Goal: Information Seeking & Learning: Learn about a topic

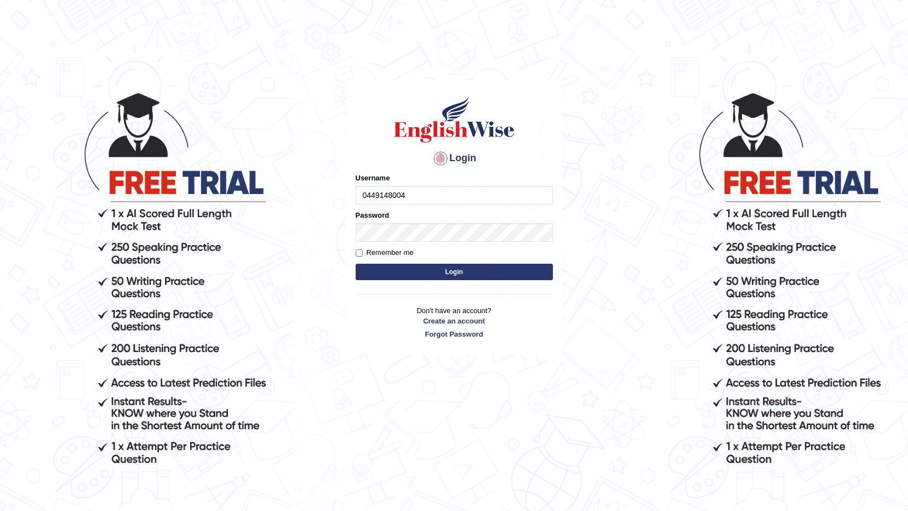
type input "0449148004"
click at [491, 267] on button "Login" at bounding box center [453, 271] width 197 height 16
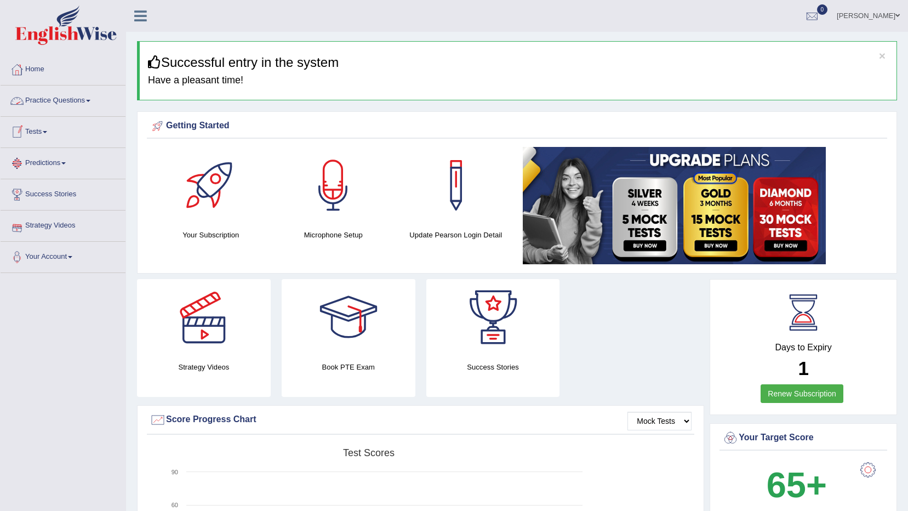
click at [81, 100] on link "Practice Questions" at bounding box center [63, 98] width 125 height 27
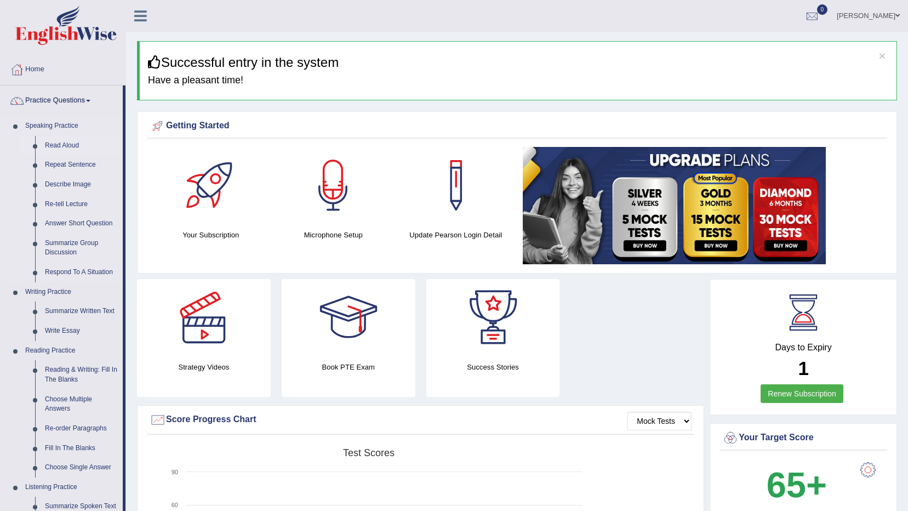
click at [72, 146] on link "Read Aloud" at bounding box center [81, 146] width 83 height 20
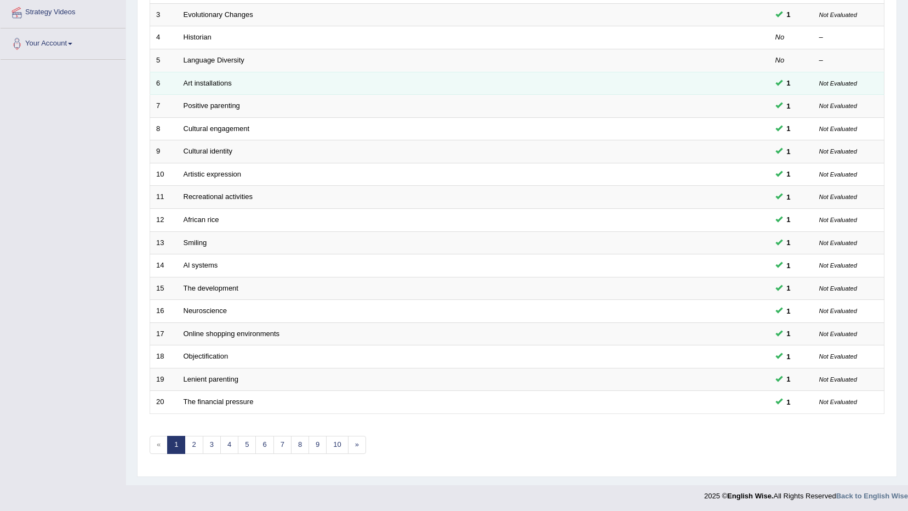
scroll to position [215, 0]
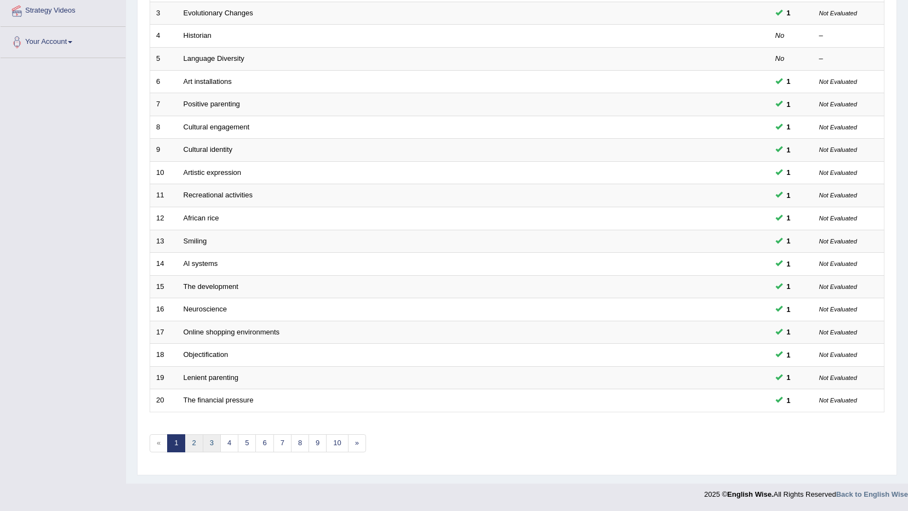
click at [195, 439] on link "2" at bounding box center [194, 443] width 18 height 18
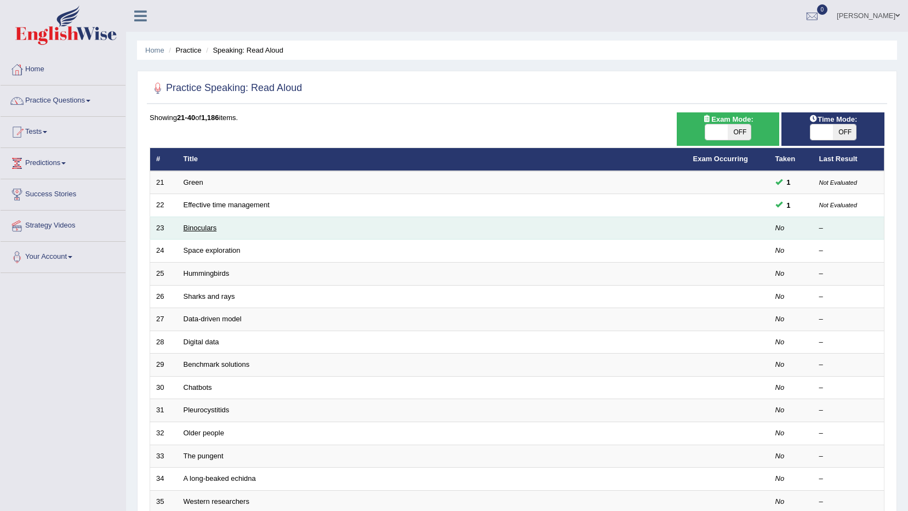
click at [201, 231] on link "Binoculars" at bounding box center [199, 227] width 33 height 8
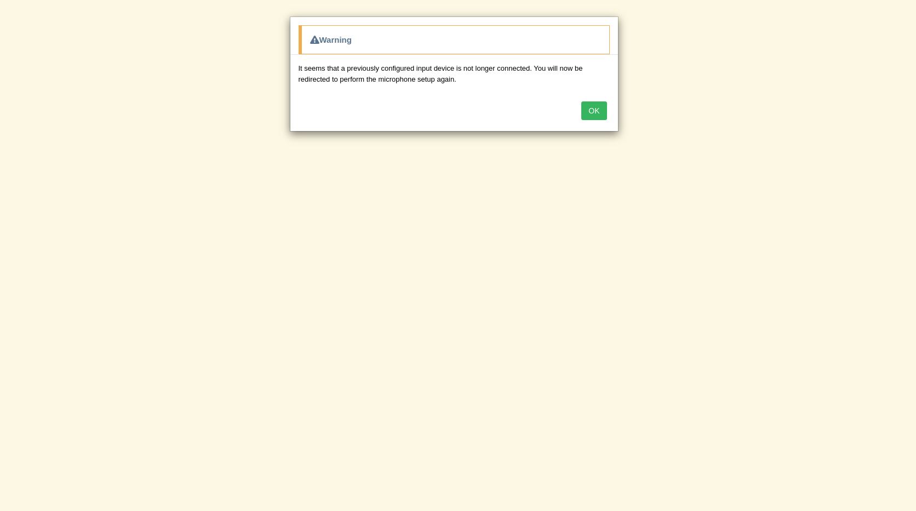
click at [602, 113] on button "OK" at bounding box center [593, 110] width 25 height 19
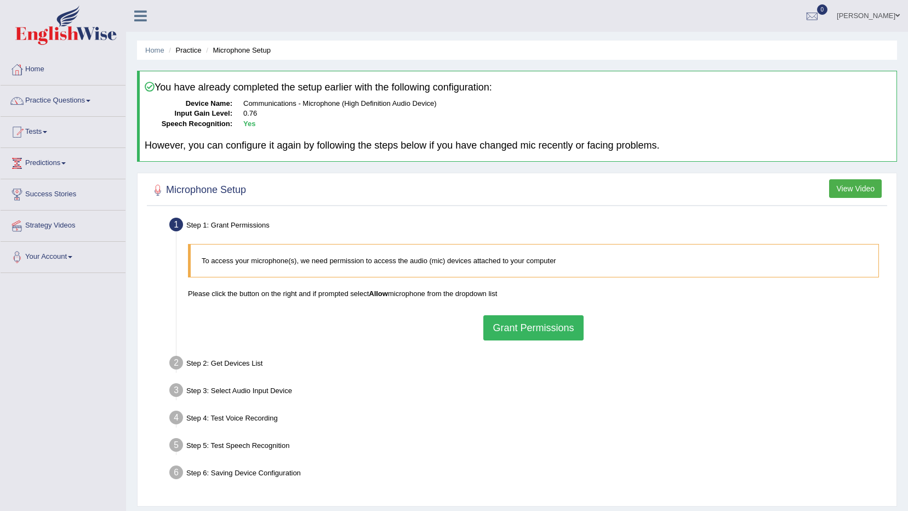
click at [513, 326] on button "Grant Permissions" at bounding box center [533, 327] width 100 height 25
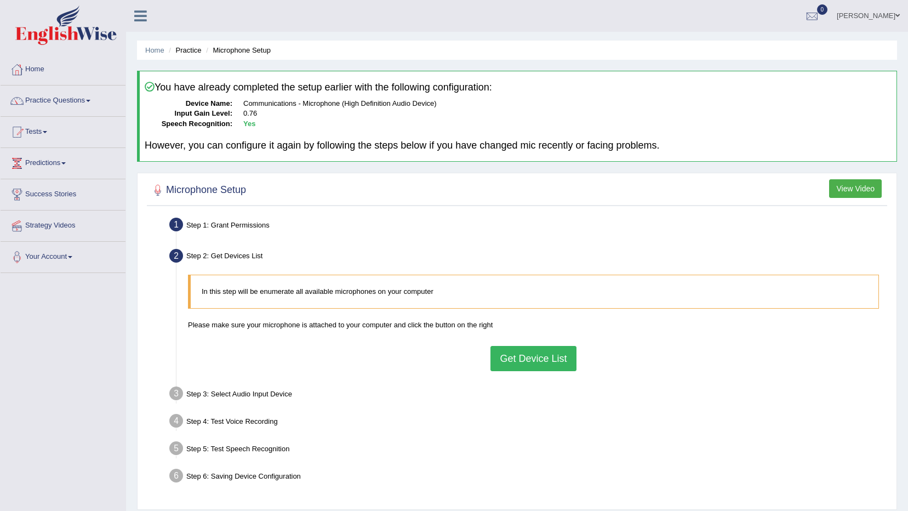
click at [511, 363] on button "Get Device List" at bounding box center [532, 358] width 85 height 25
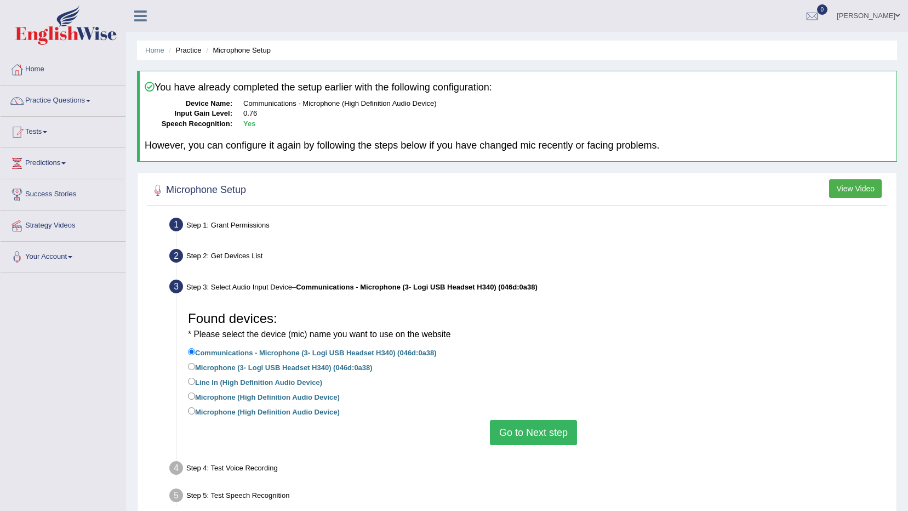
click at [517, 426] on button "Go to Next step" at bounding box center [533, 432] width 87 height 25
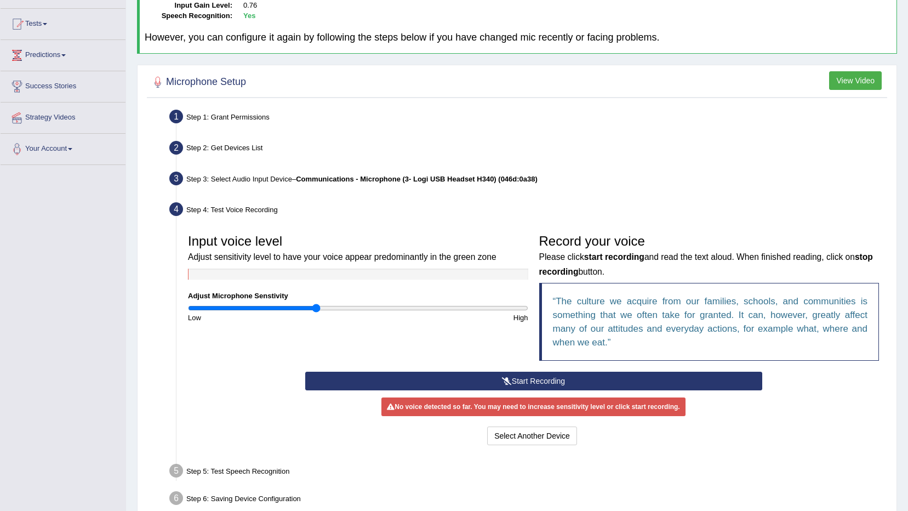
scroll to position [110, 0]
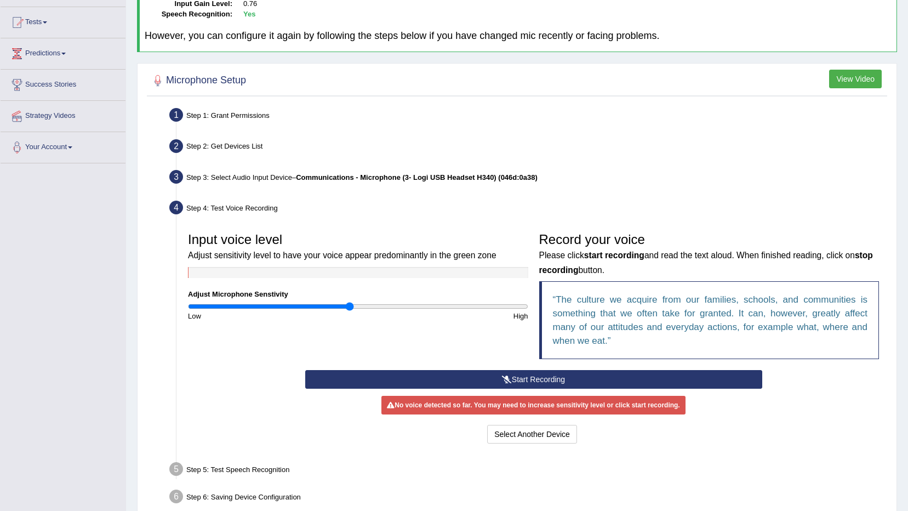
click at [350, 305] on input "range" at bounding box center [358, 306] width 340 height 9
click at [363, 306] on input "range" at bounding box center [358, 306] width 340 height 9
click at [421, 376] on button "Start Recording" at bounding box center [533, 379] width 457 height 19
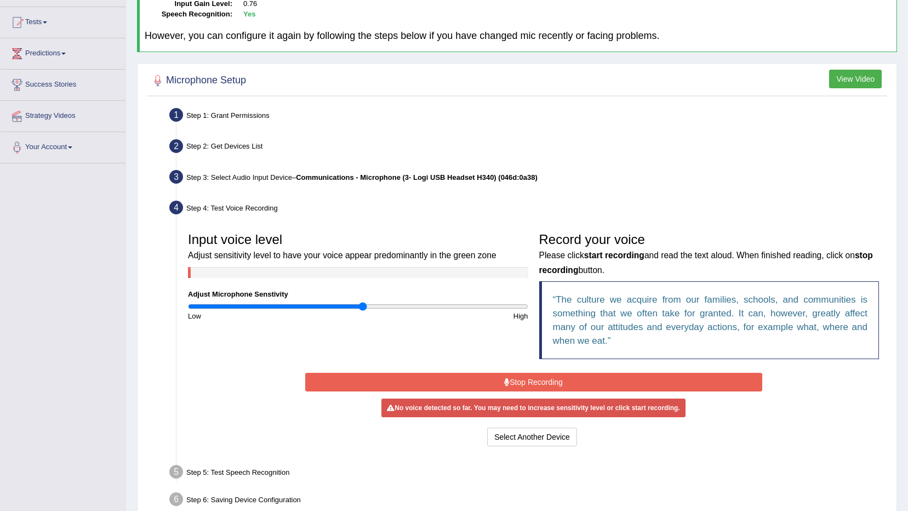
click at [443, 380] on button "Stop Recording" at bounding box center [533, 381] width 457 height 19
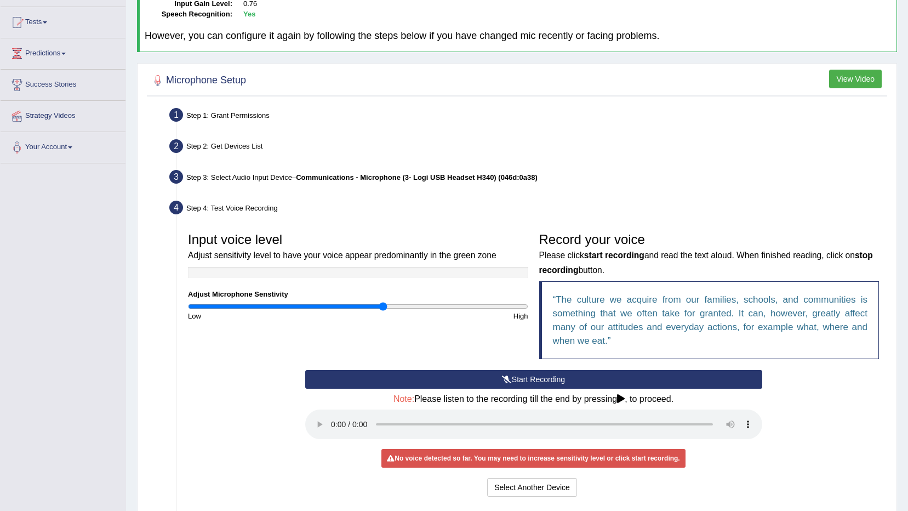
click at [382, 306] on input "range" at bounding box center [358, 306] width 340 height 9
click at [403, 306] on input "range" at bounding box center [358, 306] width 340 height 9
click at [437, 308] on input "range" at bounding box center [358, 306] width 340 height 9
click at [478, 306] on input "range" at bounding box center [358, 306] width 340 height 9
click at [496, 306] on input "range" at bounding box center [358, 306] width 340 height 9
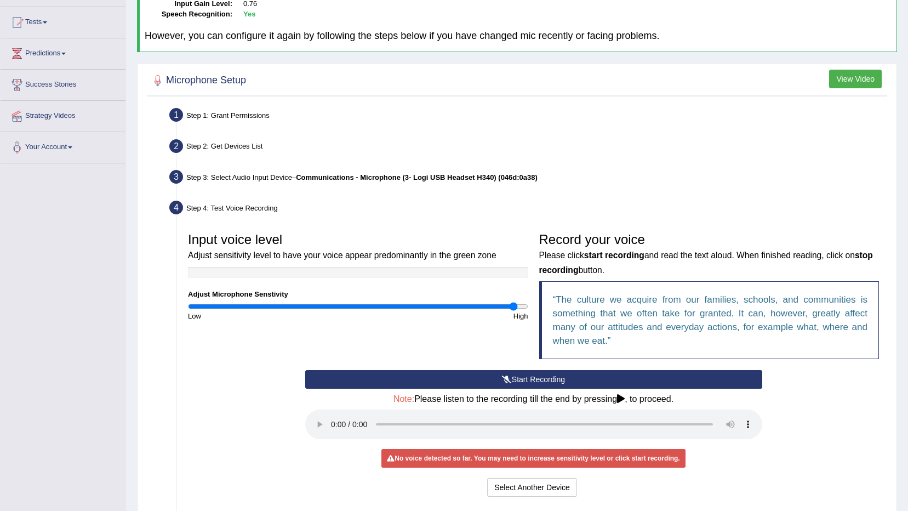
click at [514, 304] on input "range" at bounding box center [358, 306] width 340 height 9
type input "1.98"
click at [521, 304] on input "range" at bounding box center [358, 306] width 340 height 9
click at [523, 305] on input "range" at bounding box center [358, 306] width 340 height 9
click at [796, 416] on div "Start Recording Stop Recording Note: Please listen to the recording till the en…" at bounding box center [533, 434] width 702 height 129
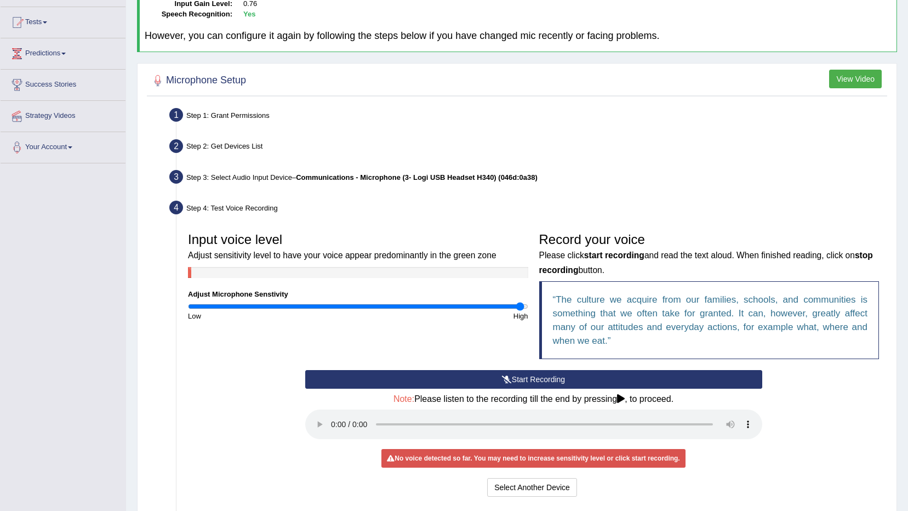
click at [460, 373] on button "Start Recording" at bounding box center [533, 379] width 457 height 19
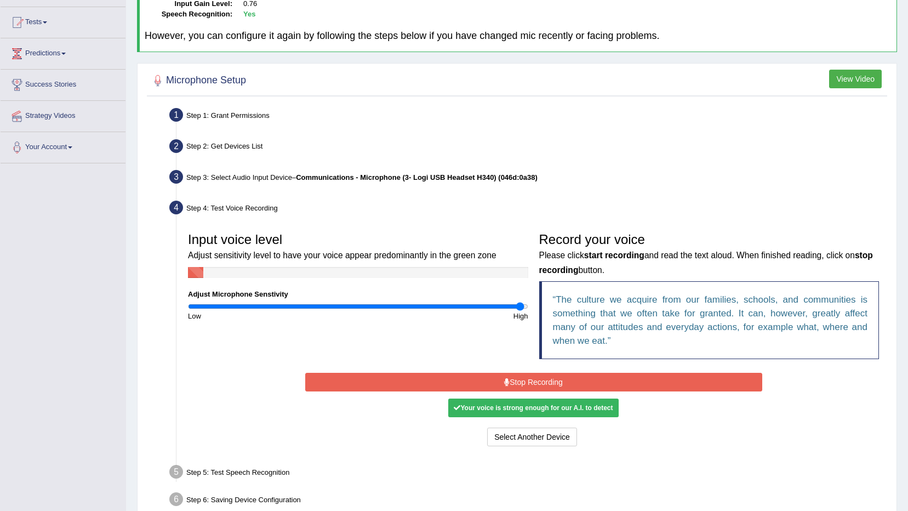
click at [604, 388] on button "Stop Recording" at bounding box center [533, 381] width 457 height 19
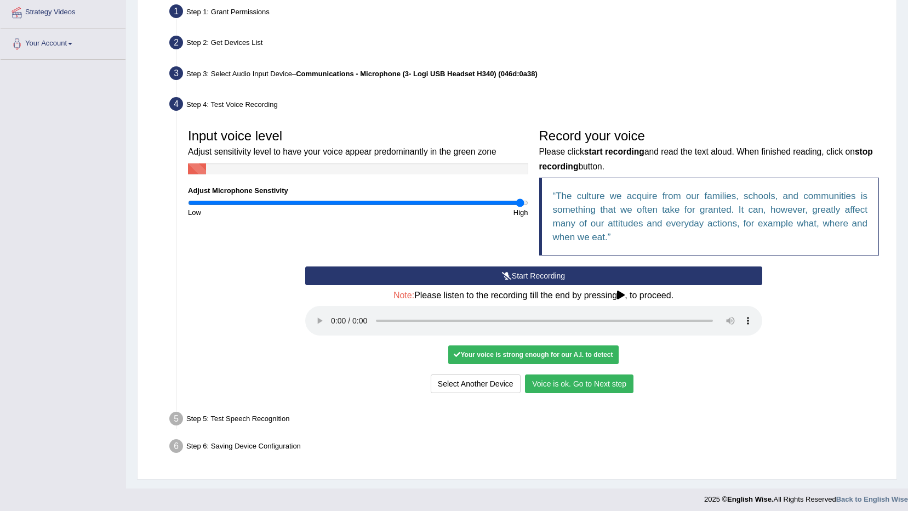
scroll to position [218, 0]
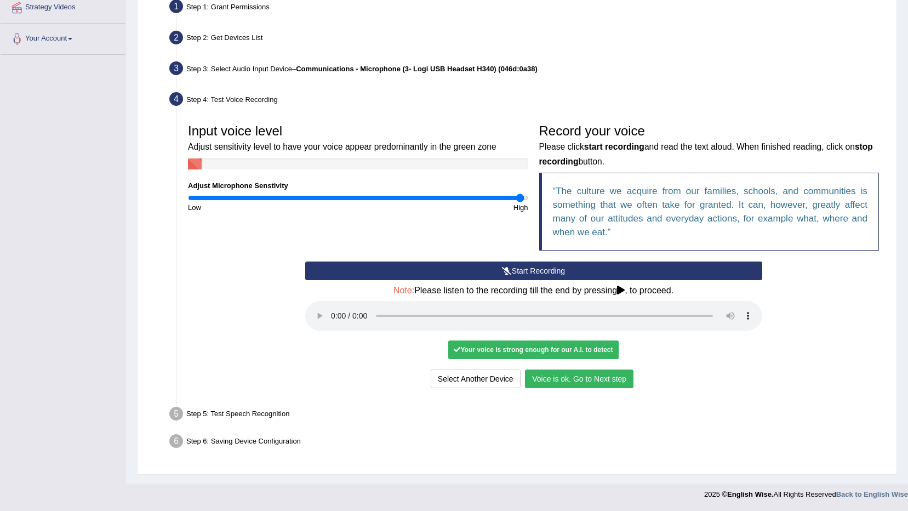
click at [578, 374] on button "Voice is ok. Go to Next step" at bounding box center [579, 378] width 108 height 19
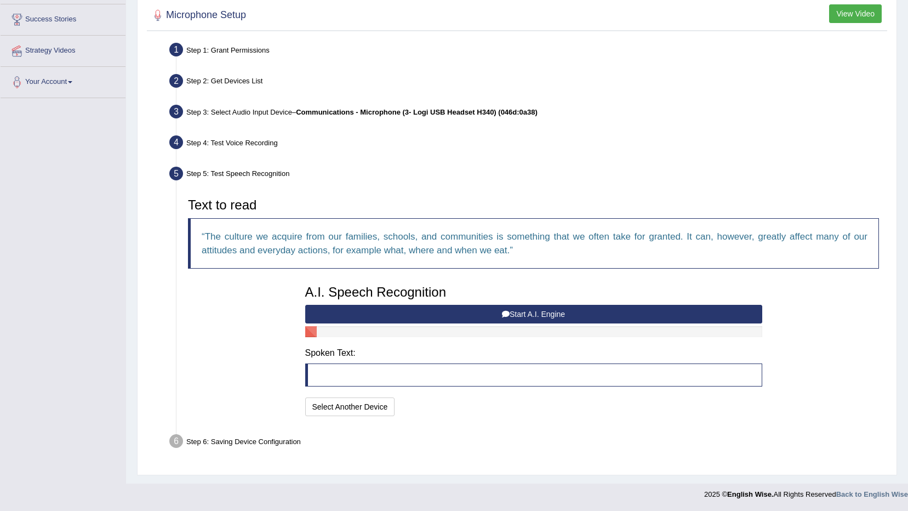
scroll to position [175, 0]
click at [546, 311] on button "Start A.I. Engine" at bounding box center [533, 314] width 457 height 19
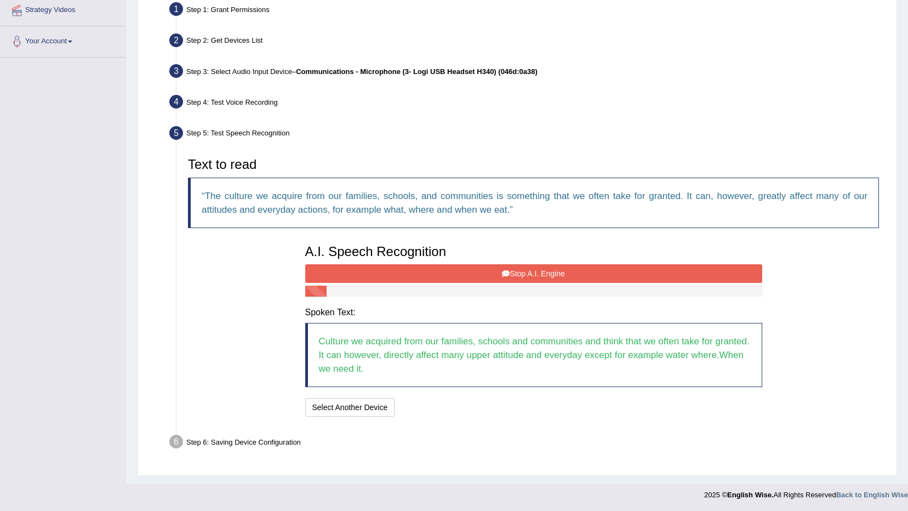
scroll to position [216, 0]
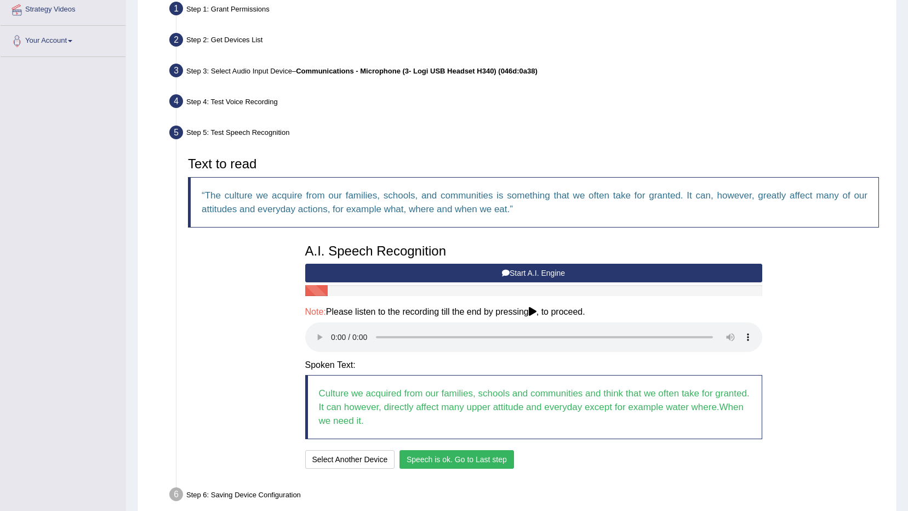
click at [440, 456] on button "Speech is ok. Go to Last step" at bounding box center [456, 459] width 114 height 19
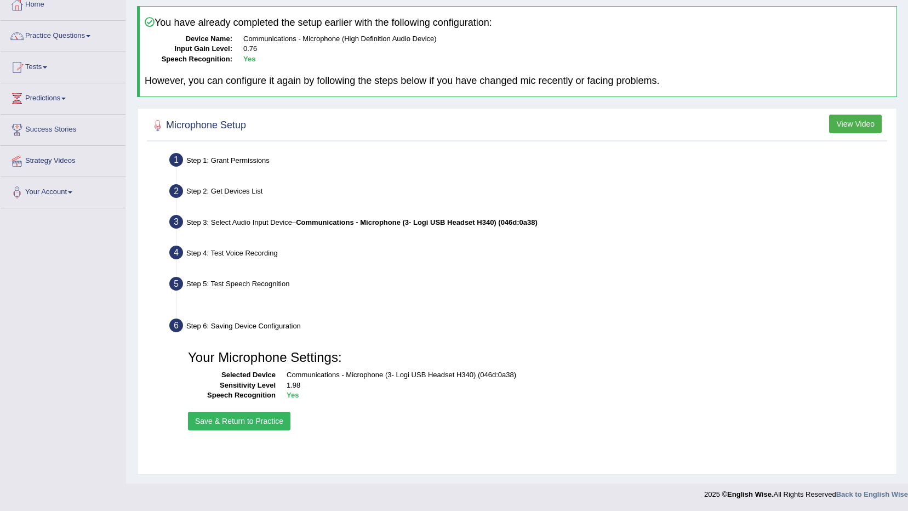
scroll to position [65, 0]
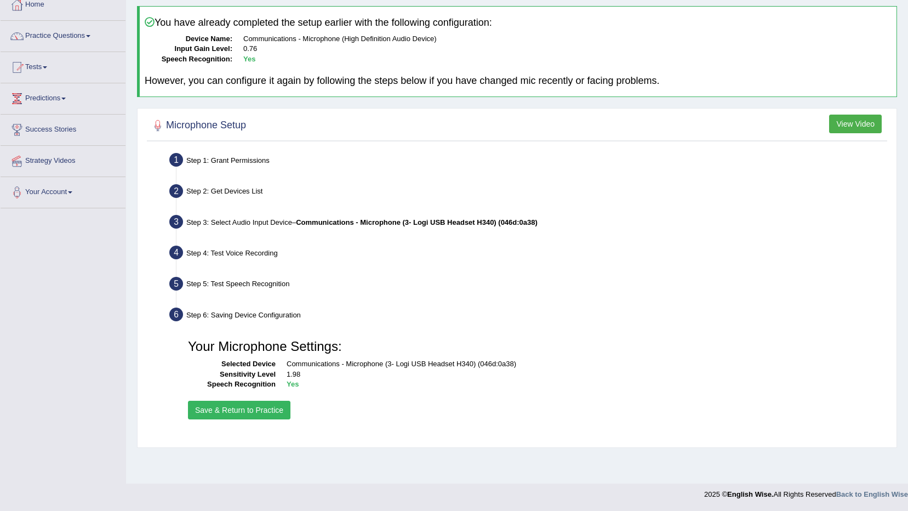
click at [277, 409] on button "Save & Return to Practice" at bounding box center [239, 409] width 102 height 19
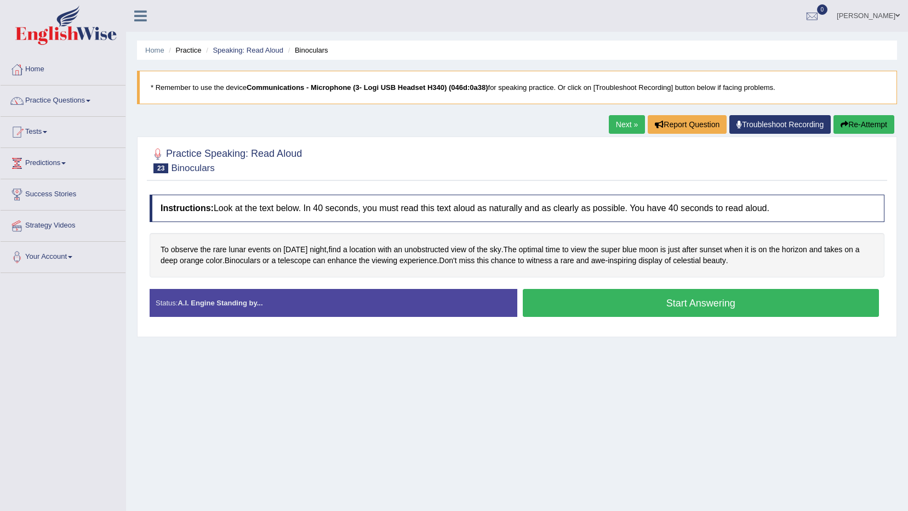
click at [613, 297] on button "Start Answering" at bounding box center [701, 303] width 357 height 28
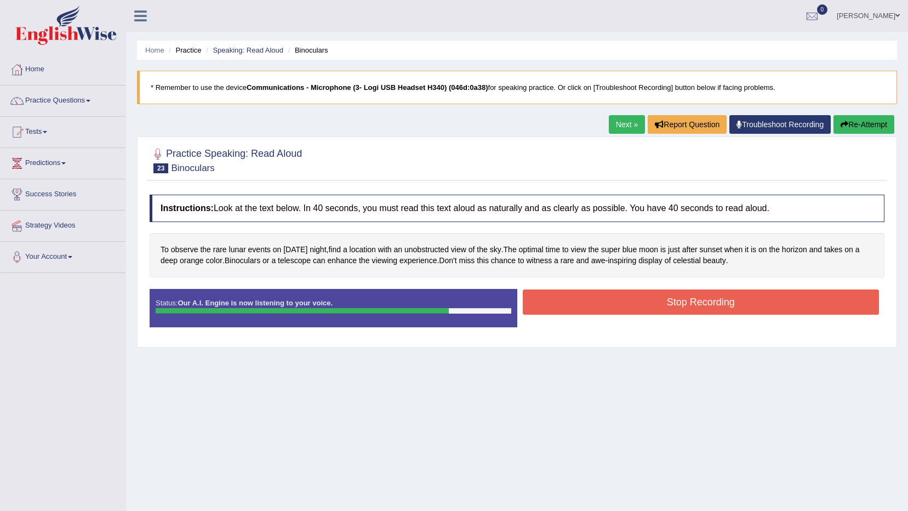
click at [722, 306] on button "Stop Recording" at bounding box center [701, 301] width 357 height 25
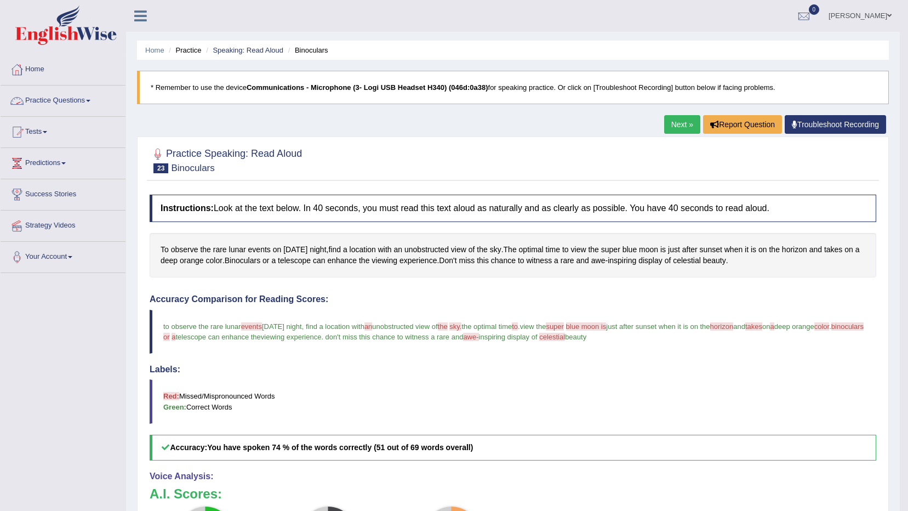
click at [79, 99] on link "Practice Questions" at bounding box center [63, 98] width 125 height 27
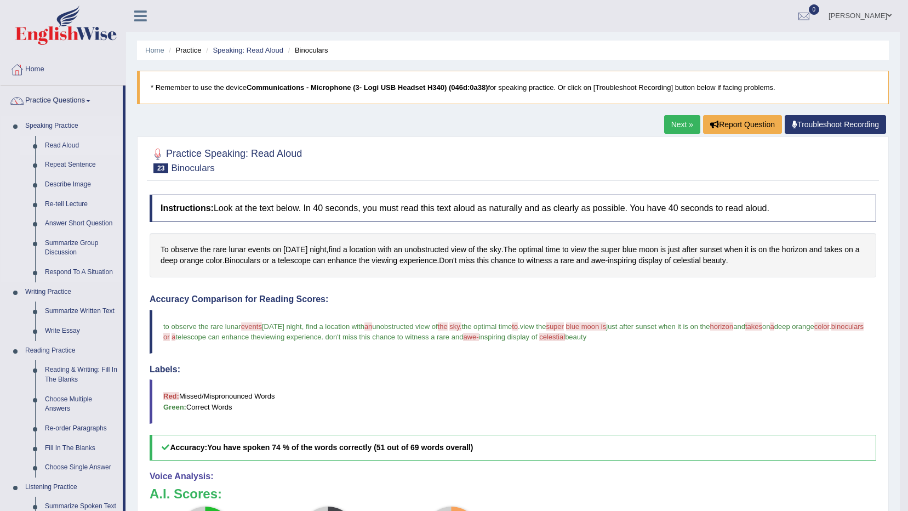
click at [58, 143] on link "Read Aloud" at bounding box center [81, 146] width 83 height 20
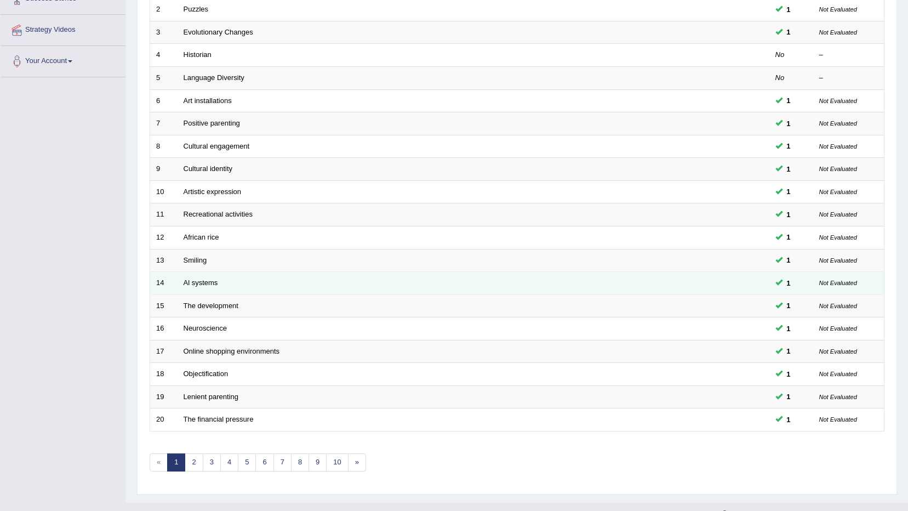
scroll to position [215, 0]
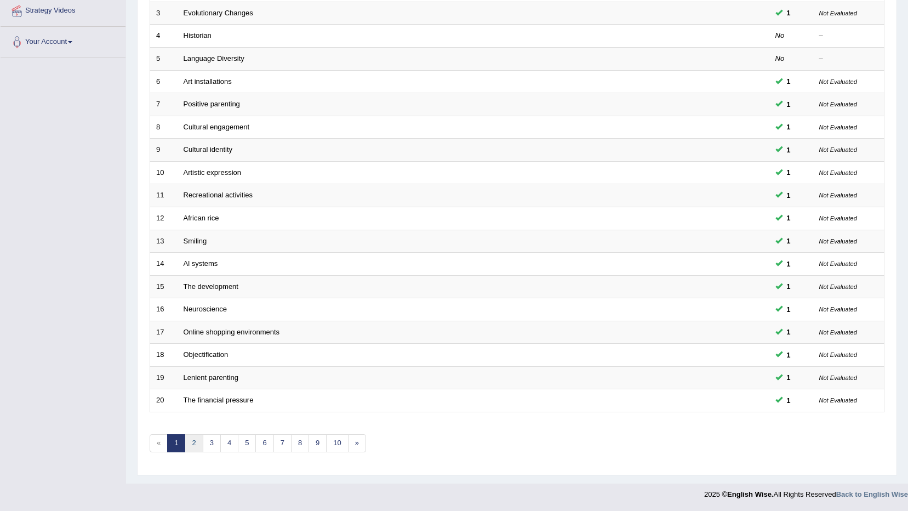
click at [195, 441] on link "2" at bounding box center [194, 443] width 18 height 18
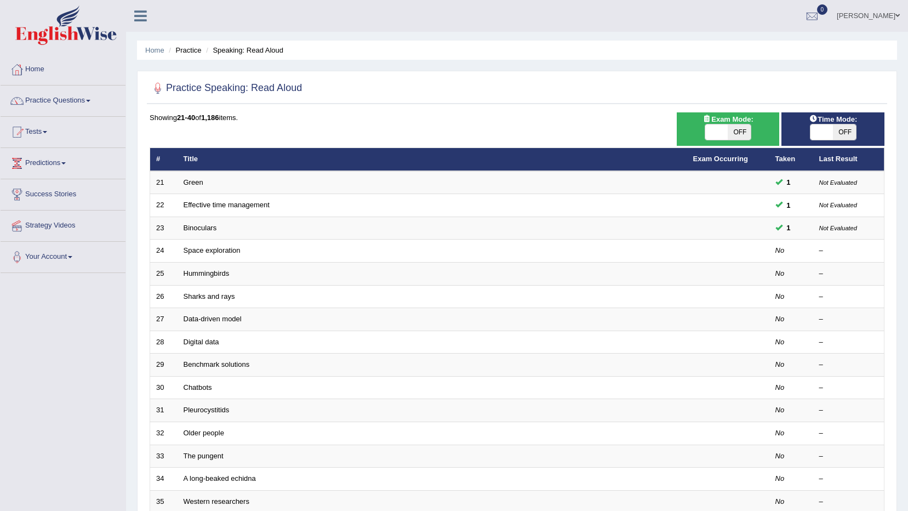
click at [207, 246] on link "Space exploration" at bounding box center [211, 250] width 57 height 8
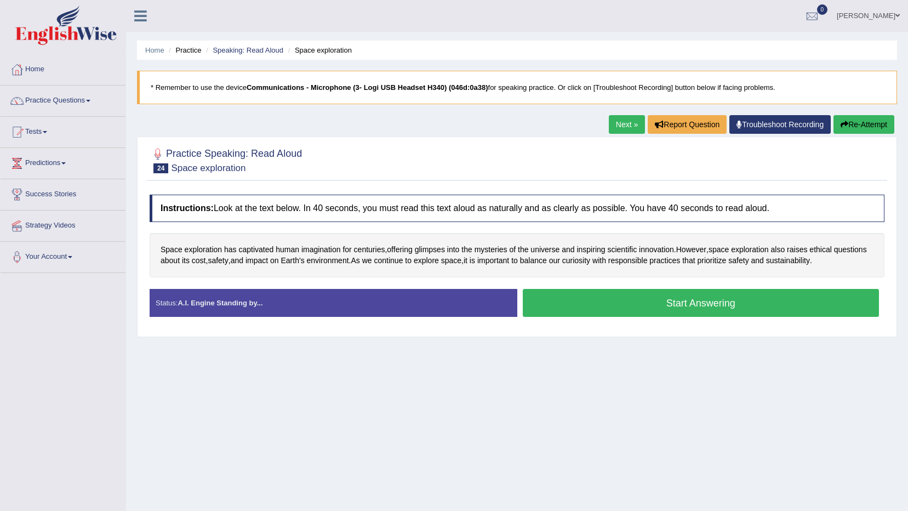
click at [550, 299] on button "Start Answering" at bounding box center [701, 303] width 357 height 28
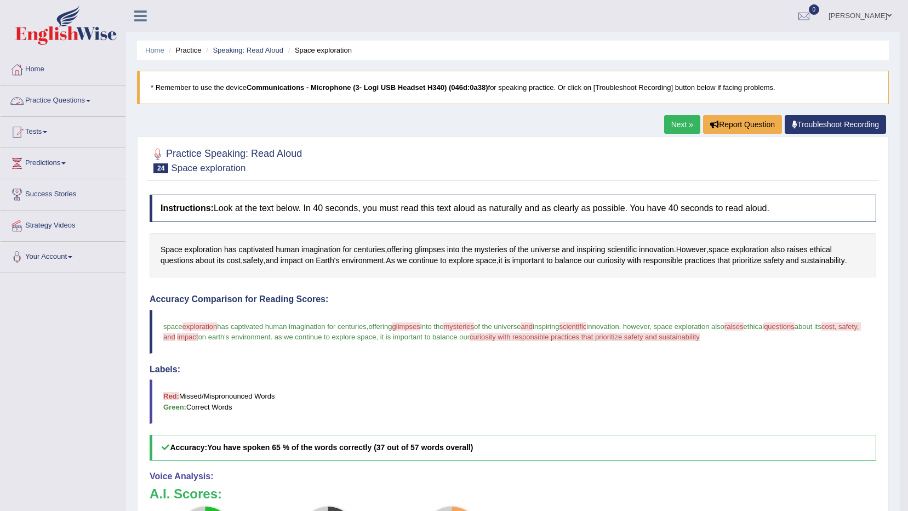
click at [74, 99] on link "Practice Questions" at bounding box center [63, 98] width 125 height 27
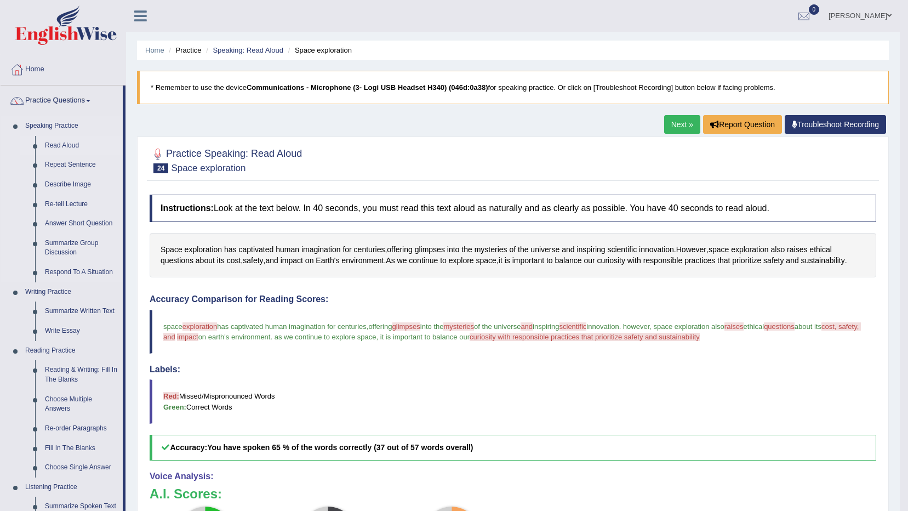
click at [64, 145] on link "Read Aloud" at bounding box center [81, 146] width 83 height 20
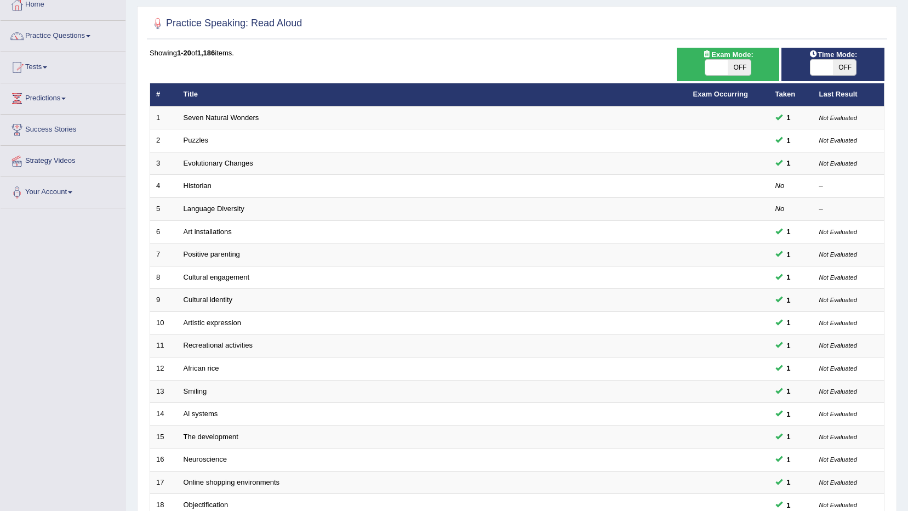
scroll to position [215, 0]
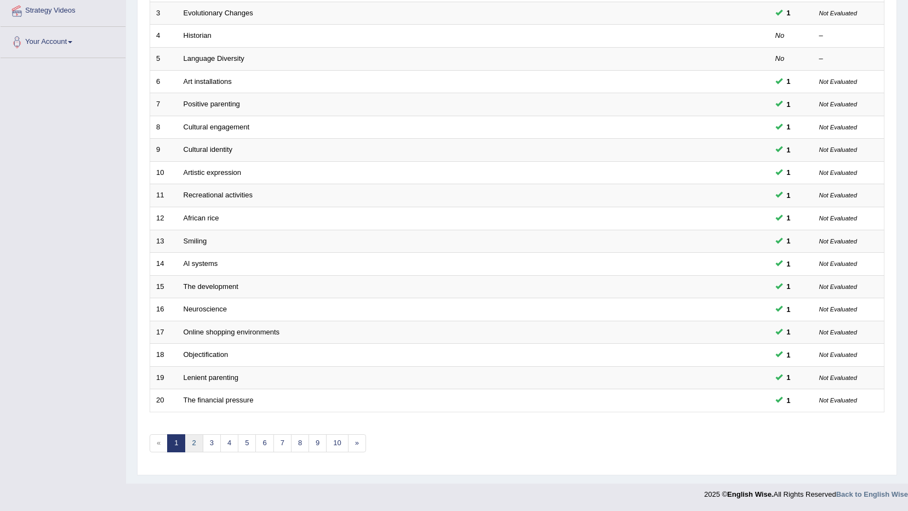
click at [196, 443] on link "2" at bounding box center [194, 443] width 18 height 18
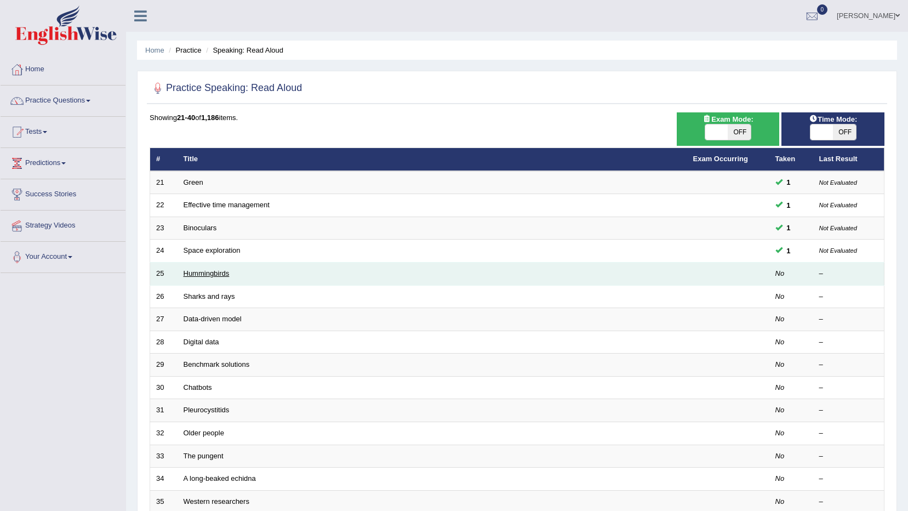
click at [202, 273] on link "Hummingbirds" at bounding box center [206, 273] width 46 height 8
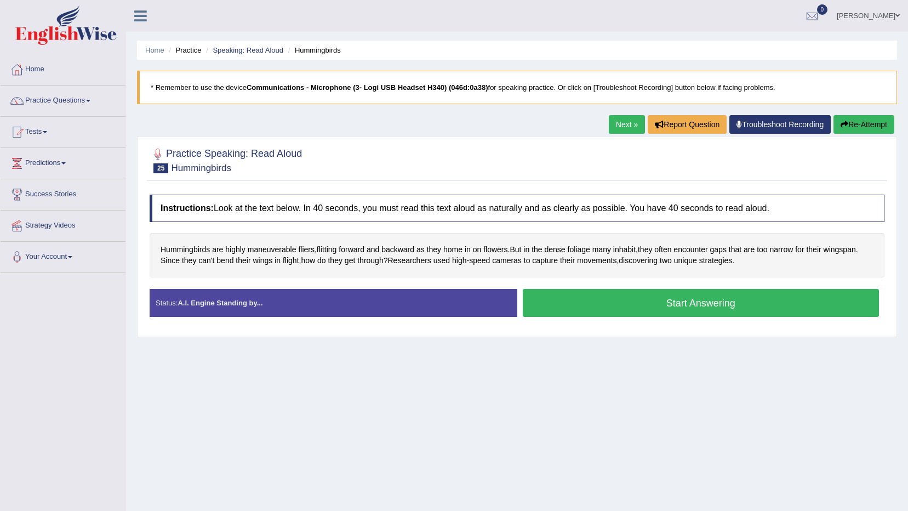
click at [540, 298] on button "Start Answering" at bounding box center [701, 303] width 357 height 28
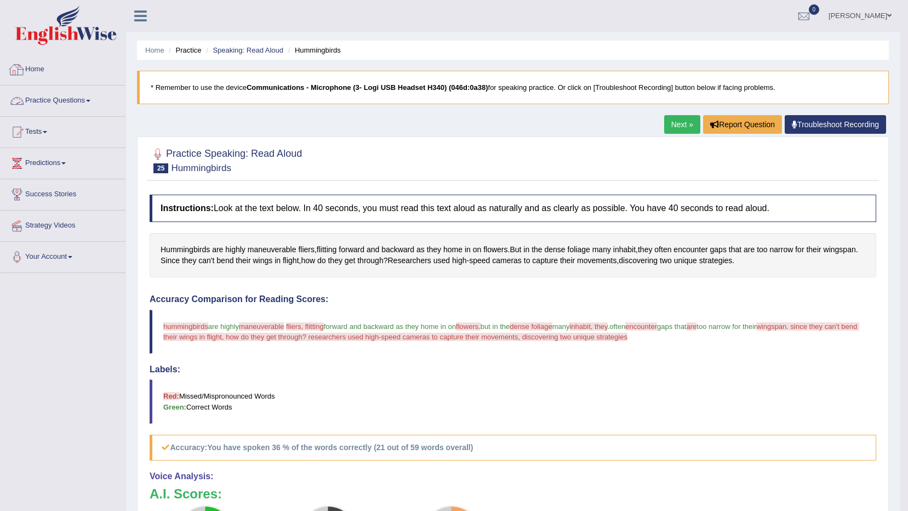
click at [85, 99] on link "Practice Questions" at bounding box center [63, 98] width 125 height 27
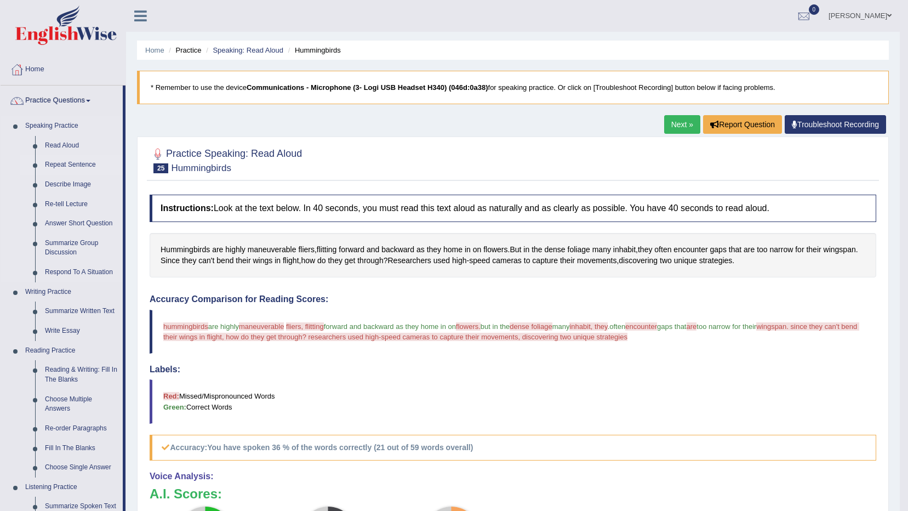
click at [72, 161] on link "Repeat Sentence" at bounding box center [81, 165] width 83 height 20
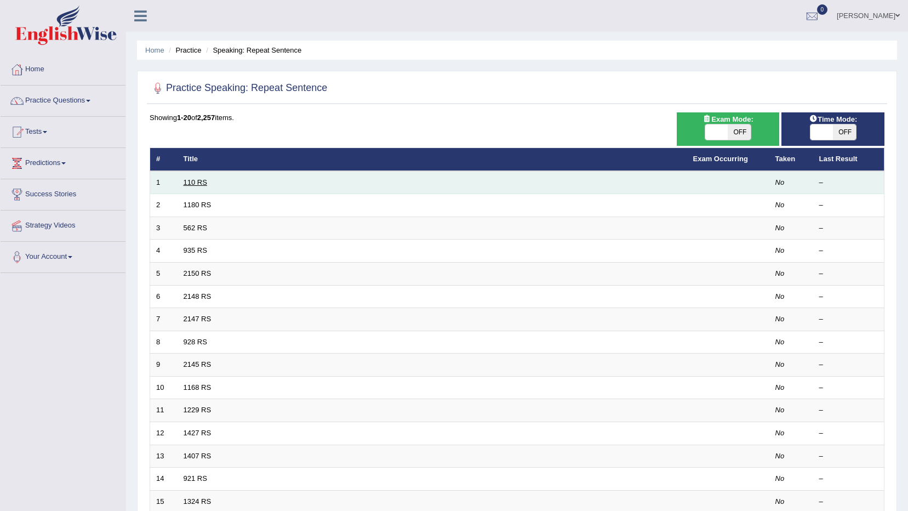
click at [185, 181] on link "110 RS" at bounding box center [195, 182] width 24 height 8
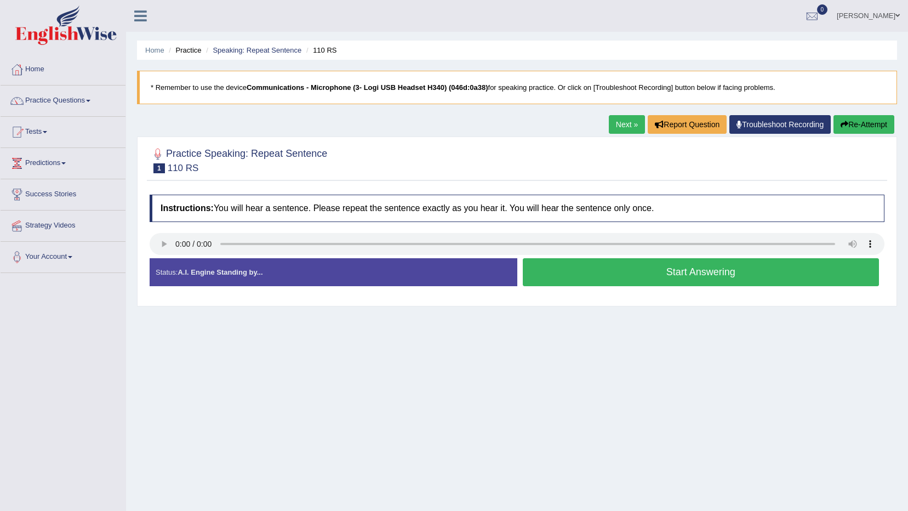
click at [587, 274] on button "Start Answering" at bounding box center [701, 272] width 357 height 28
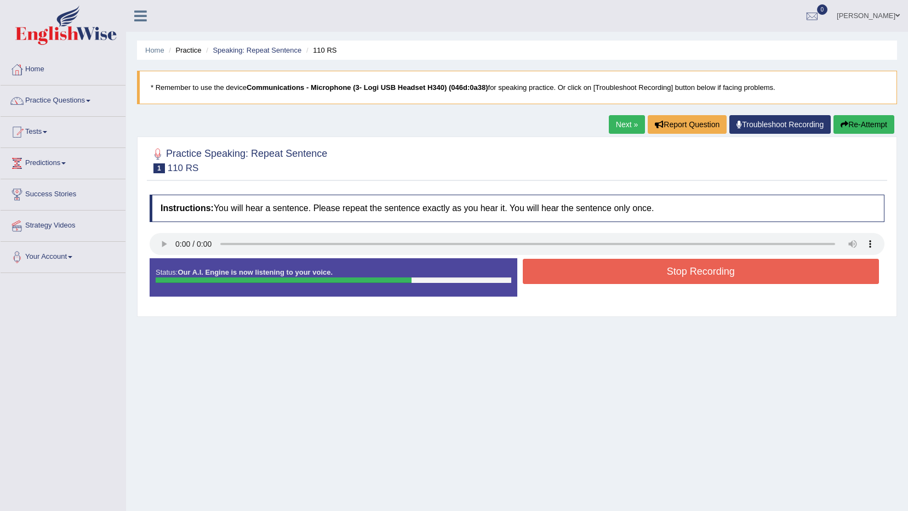
click at [604, 266] on button "Stop Recording" at bounding box center [701, 271] width 357 height 25
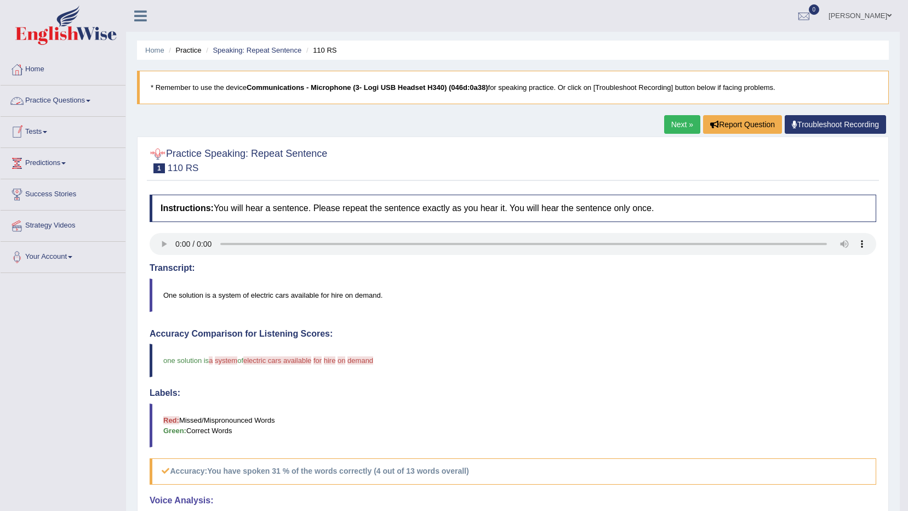
click at [59, 97] on link "Practice Questions" at bounding box center [63, 98] width 125 height 27
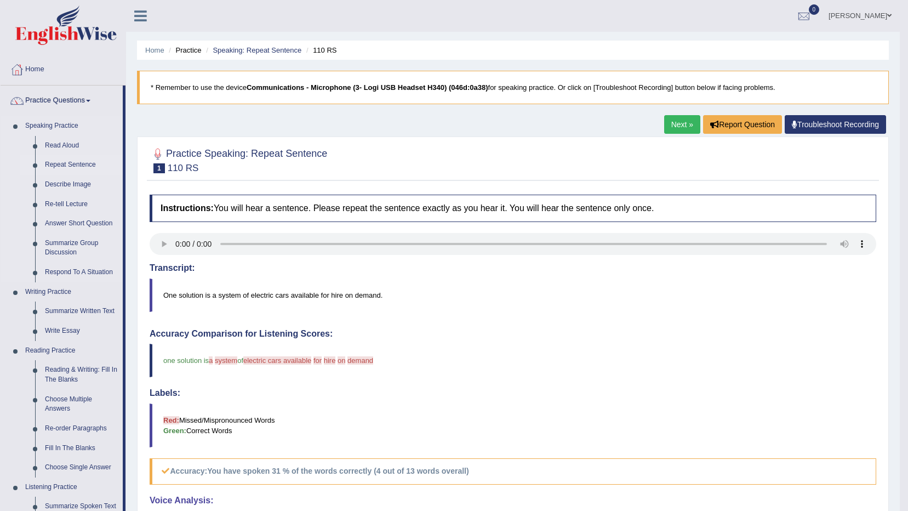
click at [72, 163] on link "Repeat Sentence" at bounding box center [81, 165] width 83 height 20
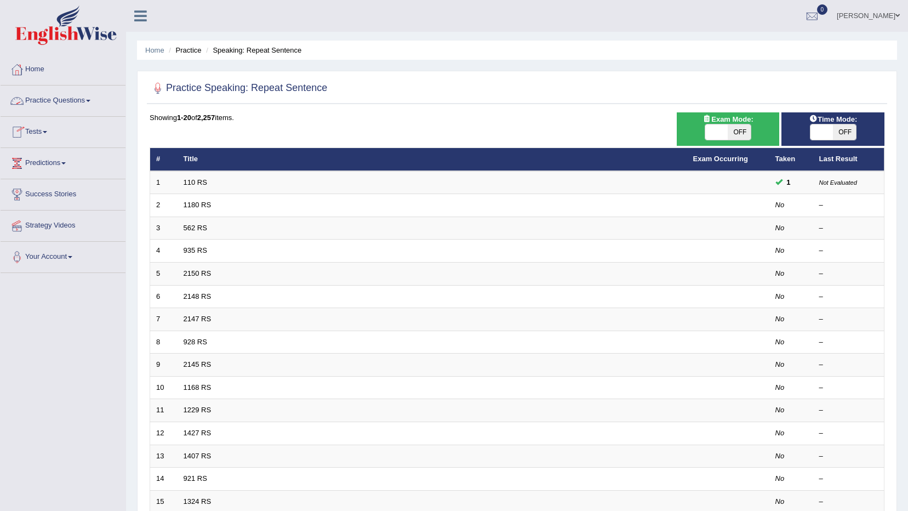
click at [90, 100] on span at bounding box center [88, 101] width 4 height 2
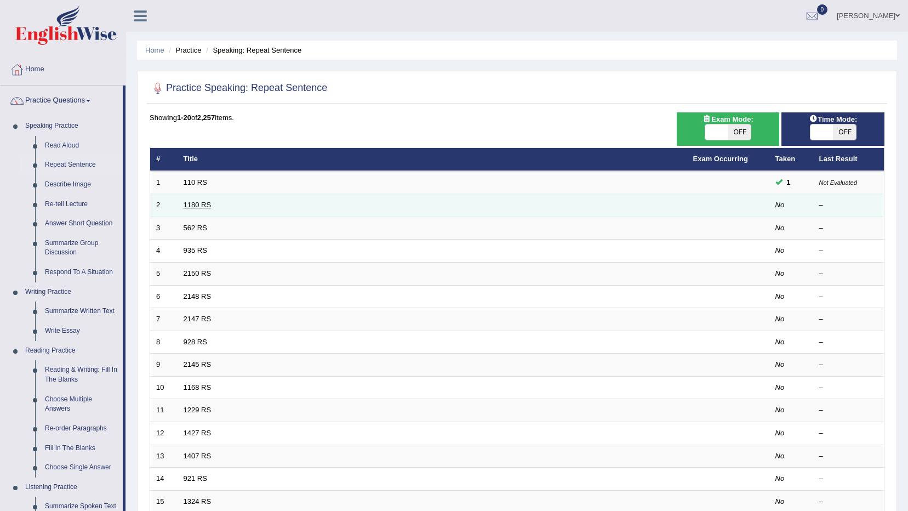
click at [195, 205] on link "1180 RS" at bounding box center [197, 204] width 28 height 8
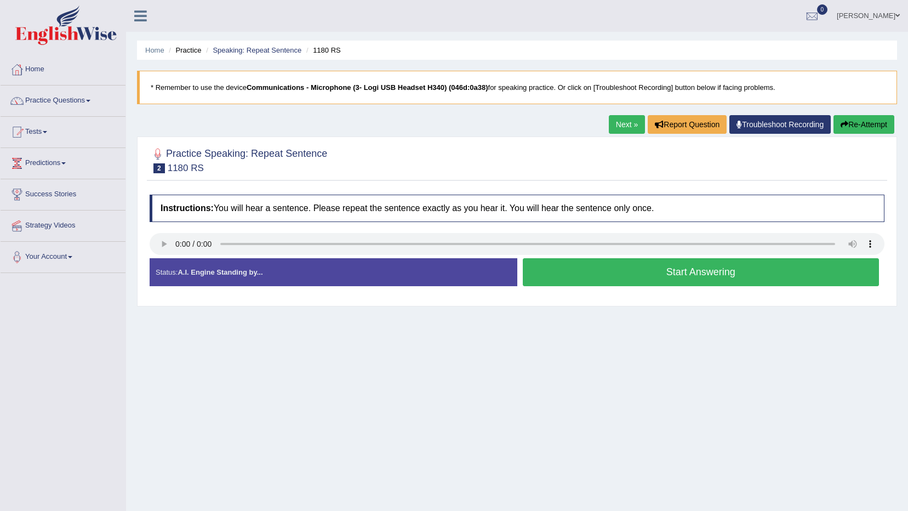
click at [543, 273] on button "Start Answering" at bounding box center [701, 272] width 357 height 28
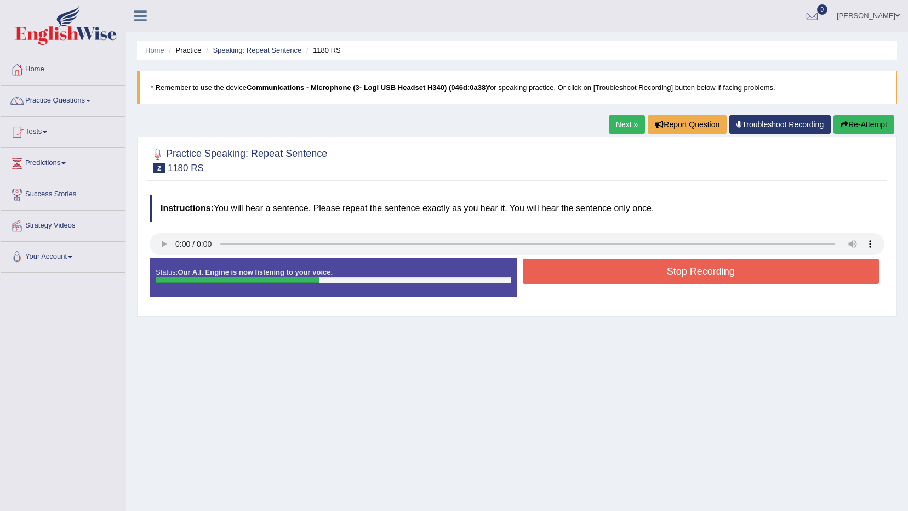
click at [552, 273] on button "Stop Recording" at bounding box center [701, 271] width 357 height 25
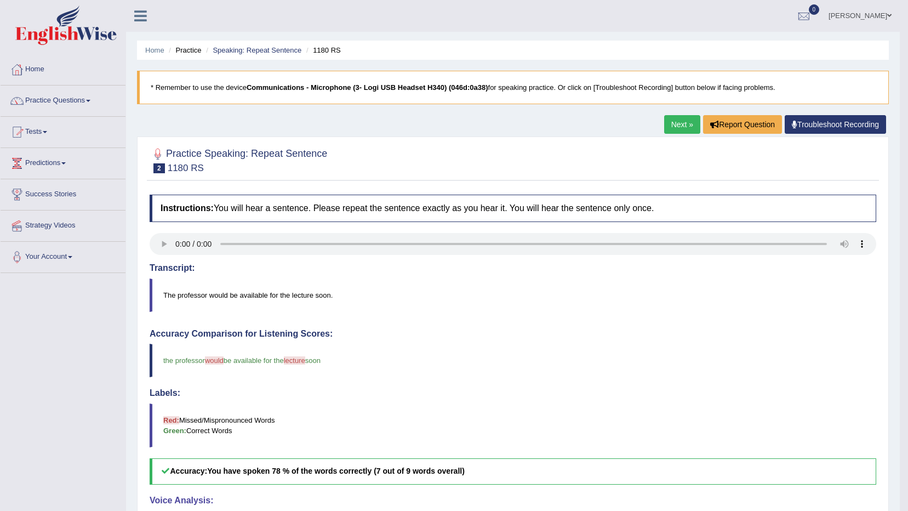
click at [85, 100] on link "Practice Questions" at bounding box center [63, 98] width 125 height 27
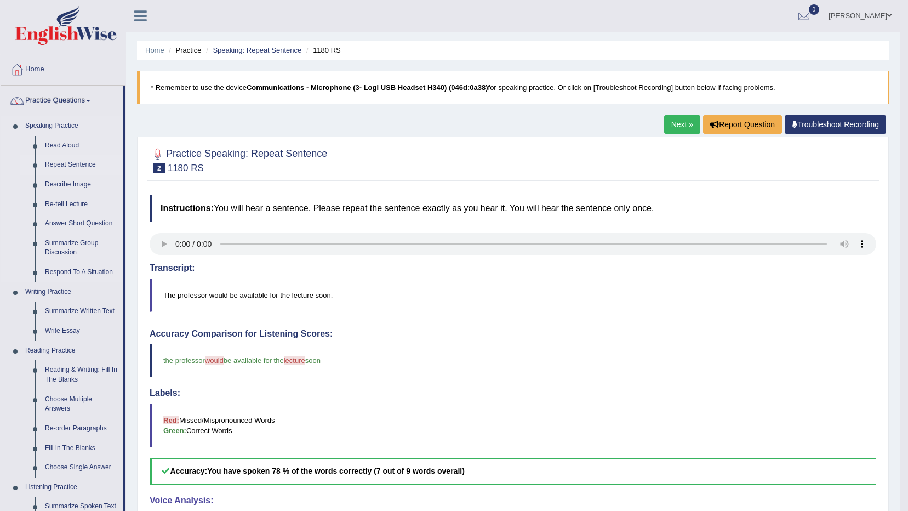
click at [80, 164] on link "Repeat Sentence" at bounding box center [81, 165] width 83 height 20
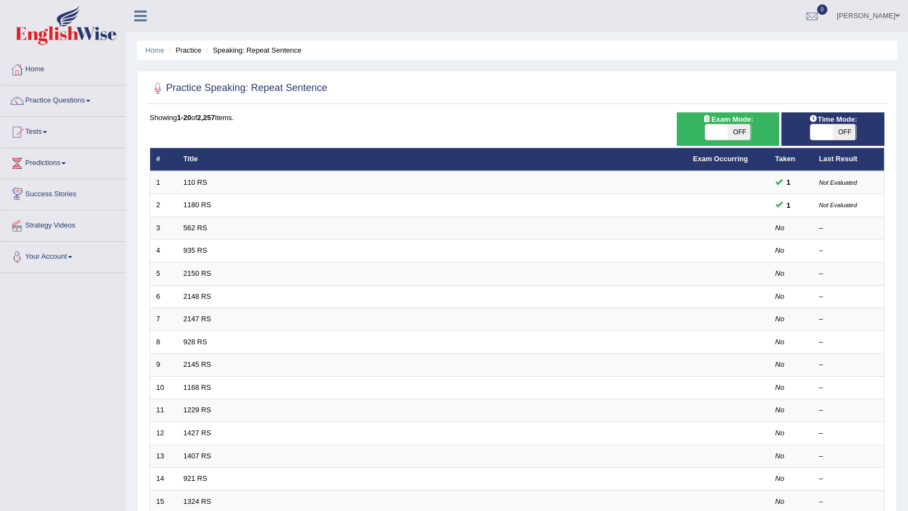
click at [200, 229] on link "562 RS" at bounding box center [195, 227] width 24 height 8
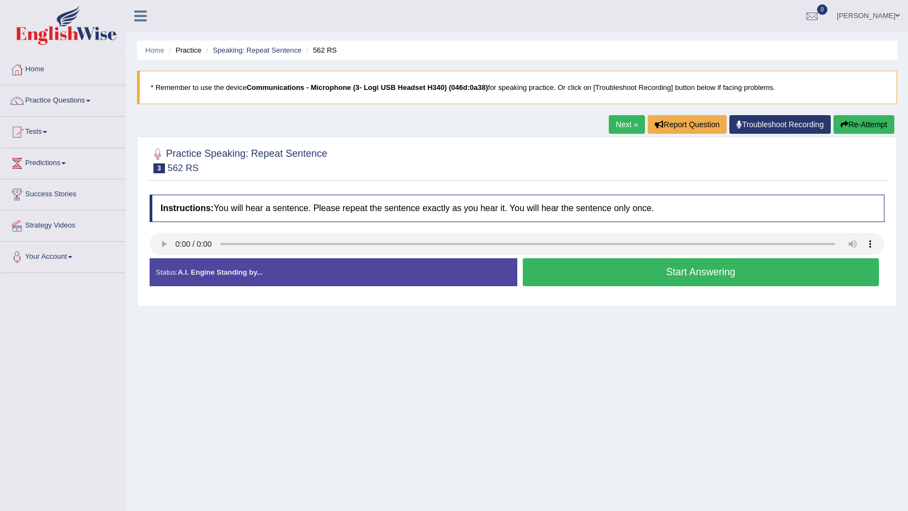
click at [531, 265] on button "Start Answering" at bounding box center [701, 272] width 357 height 28
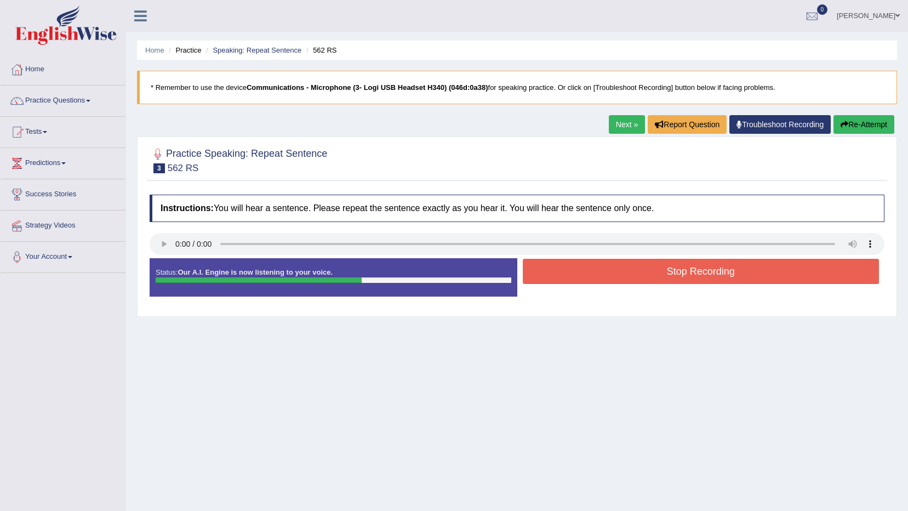
click at [545, 264] on button "Stop Recording" at bounding box center [701, 271] width 357 height 25
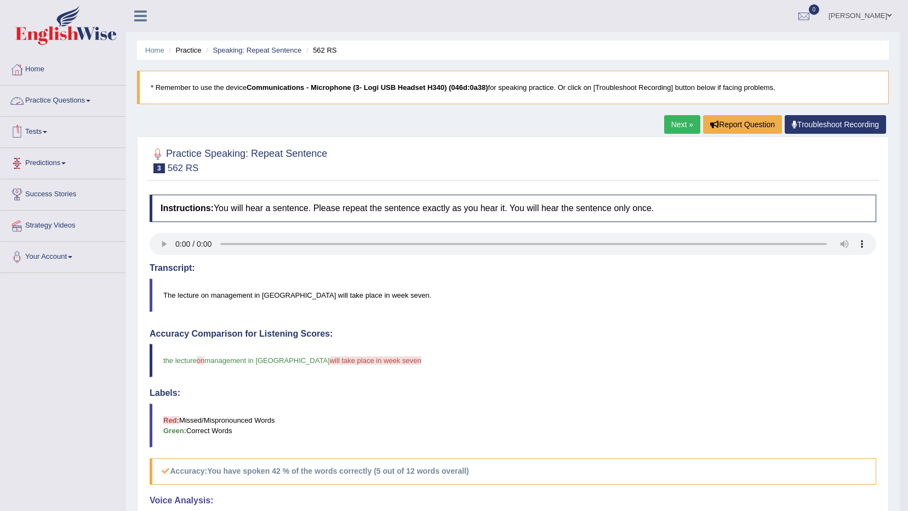
click at [55, 98] on link "Practice Questions" at bounding box center [63, 98] width 125 height 27
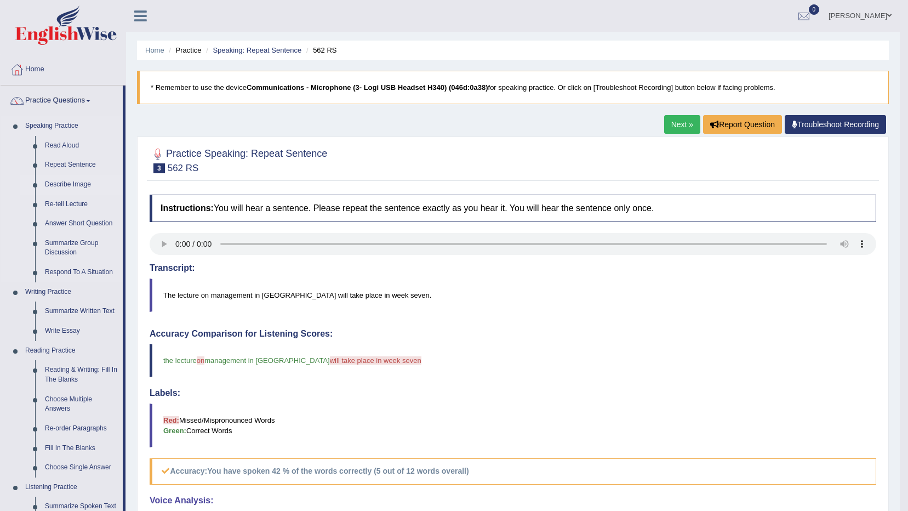
click at [67, 185] on link "Describe Image" at bounding box center [81, 185] width 83 height 20
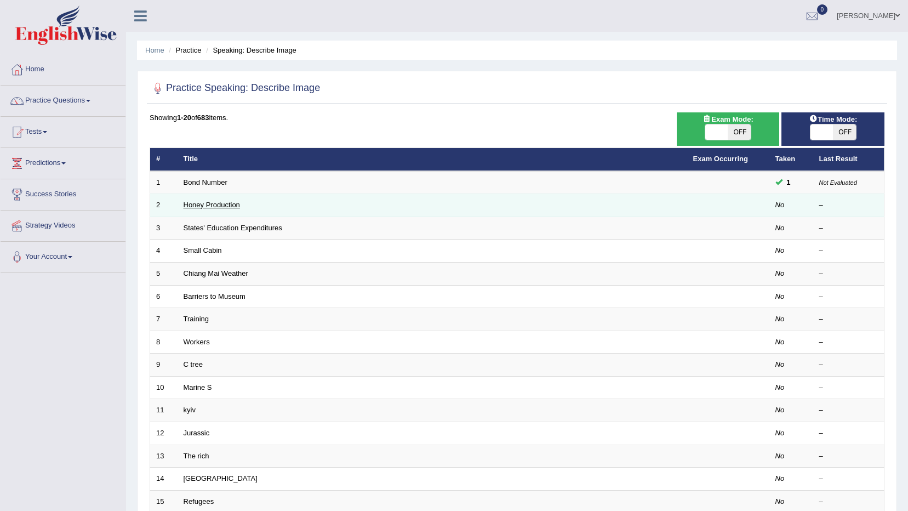
click at [194, 204] on link "Honey Production" at bounding box center [211, 204] width 56 height 8
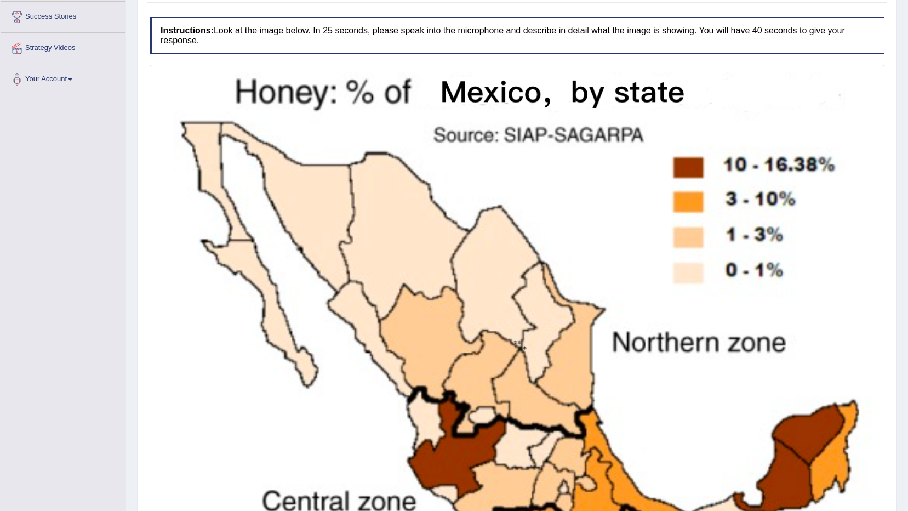
scroll to position [164, 0]
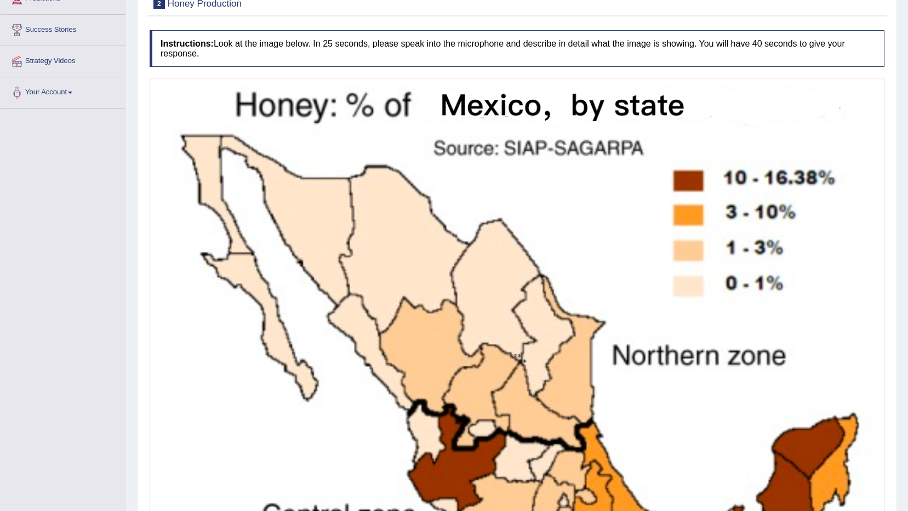
click at [322, 296] on img at bounding box center [516, 355] width 729 height 549
click at [322, 297] on img at bounding box center [516, 355] width 729 height 549
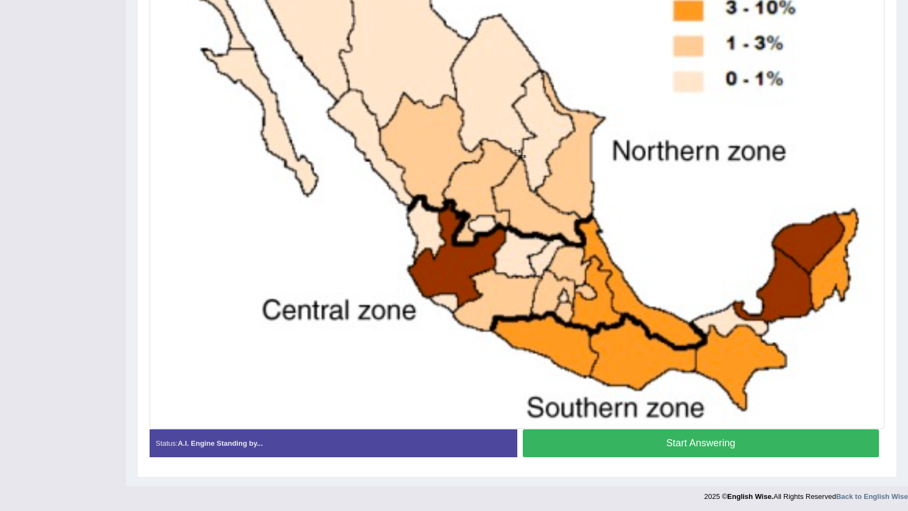
scroll to position [371, 0]
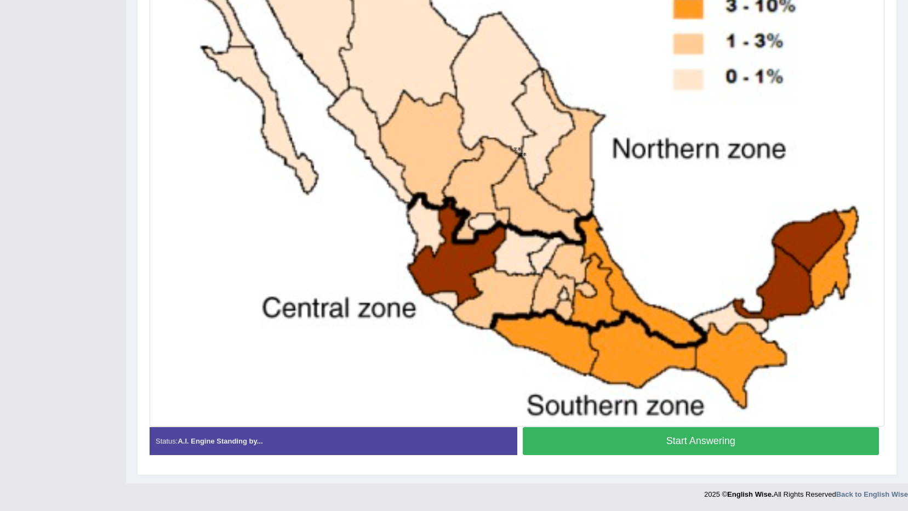
click at [634, 433] on button "Start Answering" at bounding box center [701, 441] width 357 height 28
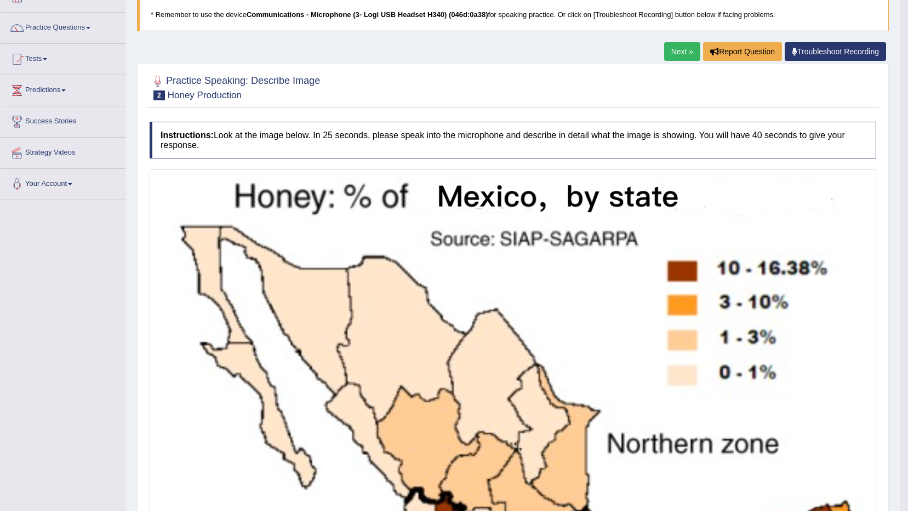
scroll to position [0, 0]
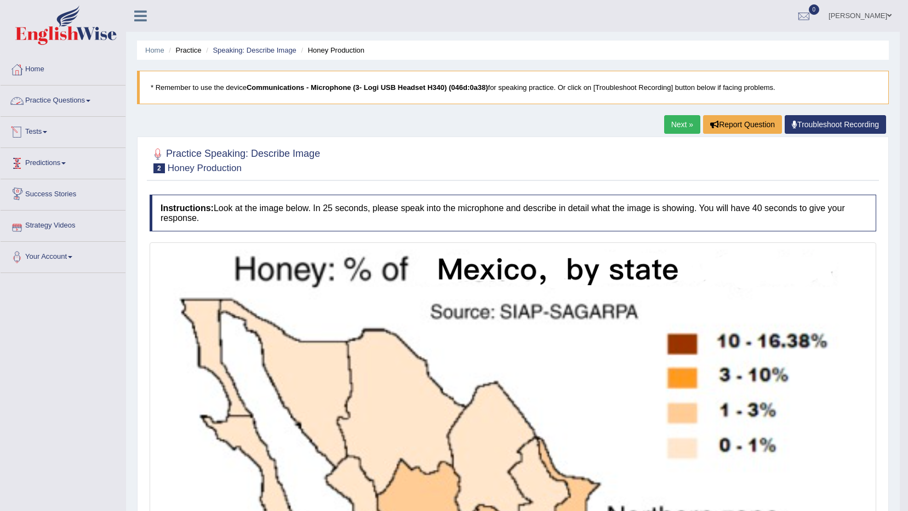
click at [87, 101] on link "Practice Questions" at bounding box center [63, 98] width 125 height 27
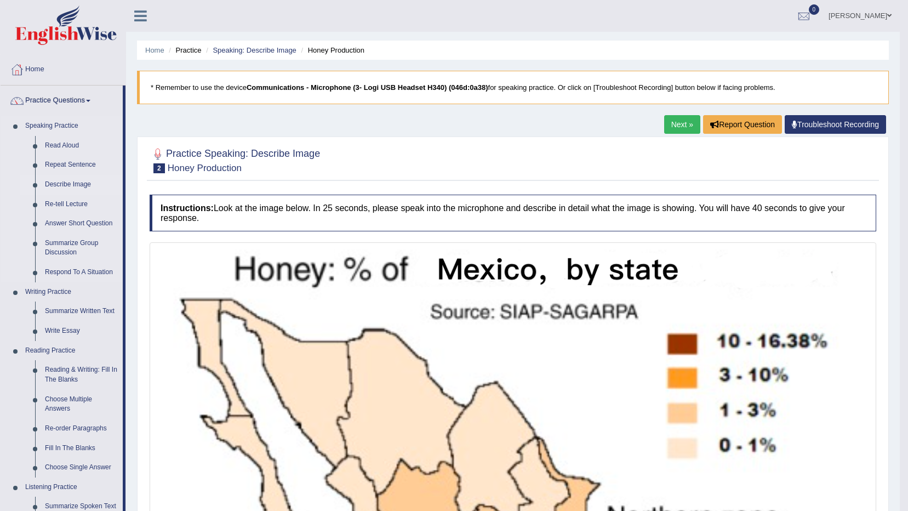
click at [87, 180] on link "Describe Image" at bounding box center [81, 185] width 83 height 20
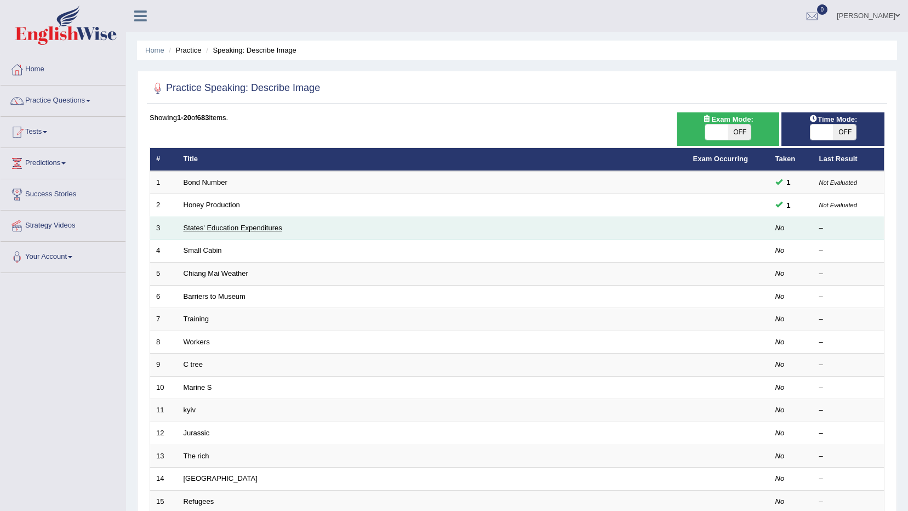
click at [218, 227] on link "States' Education Expenditures" at bounding box center [232, 227] width 99 height 8
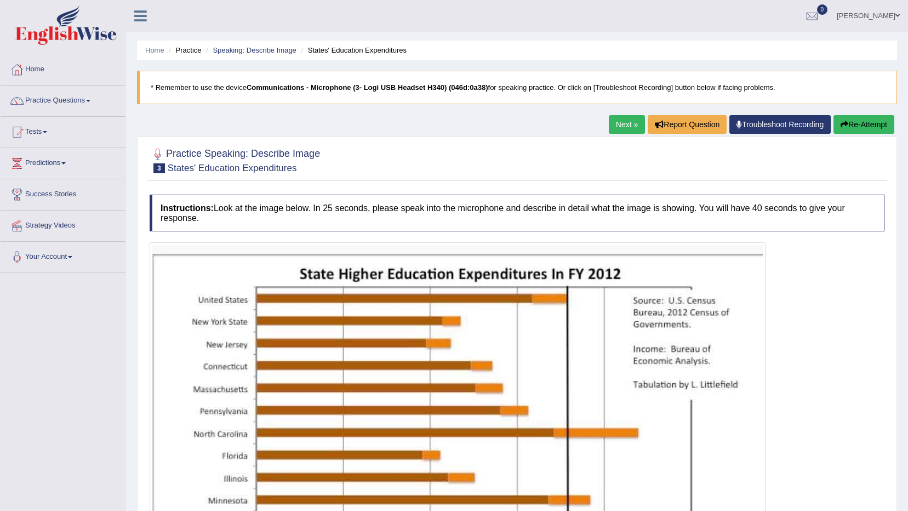
click at [76, 99] on link "Practice Questions" at bounding box center [63, 98] width 125 height 27
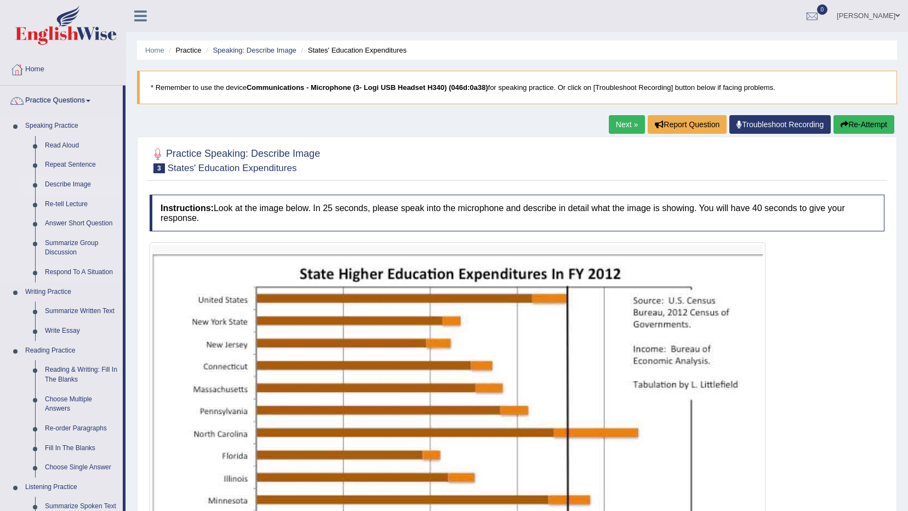
click at [68, 181] on link "Describe Image" at bounding box center [81, 185] width 83 height 20
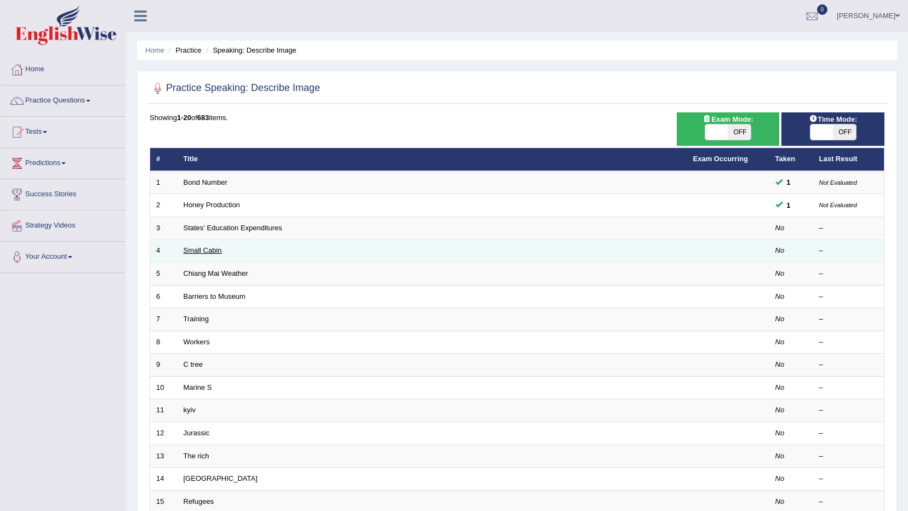
click at [195, 250] on link "Small Cabin" at bounding box center [202, 250] width 38 height 8
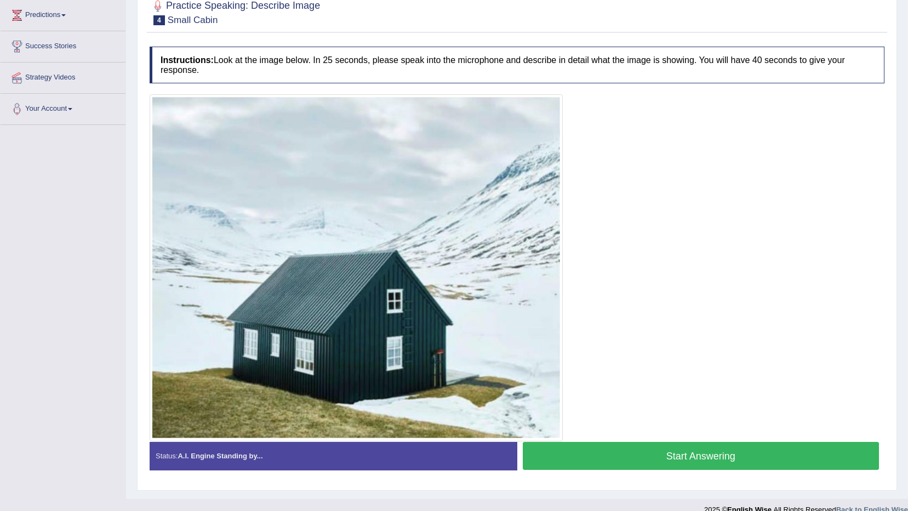
scroll to position [163, 0]
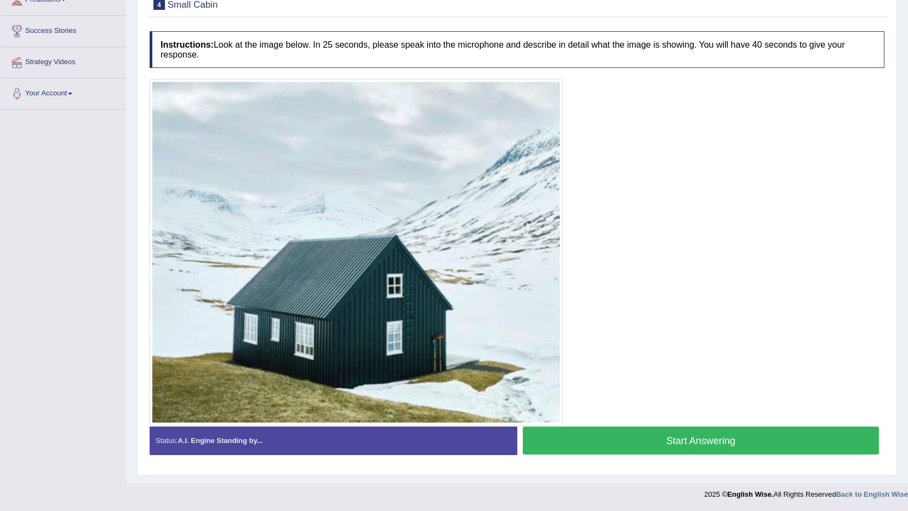
click at [584, 433] on button "Start Answering" at bounding box center [701, 440] width 357 height 28
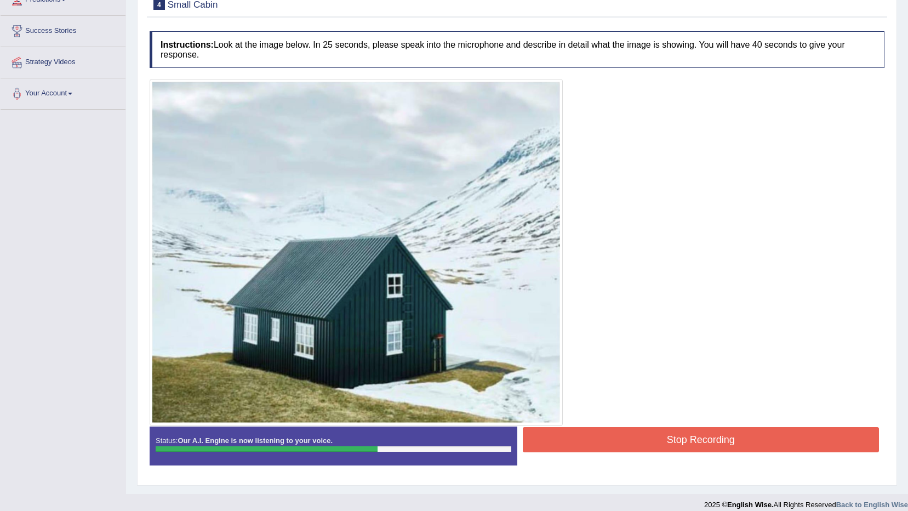
click at [555, 435] on button "Stop Recording" at bounding box center [701, 439] width 357 height 25
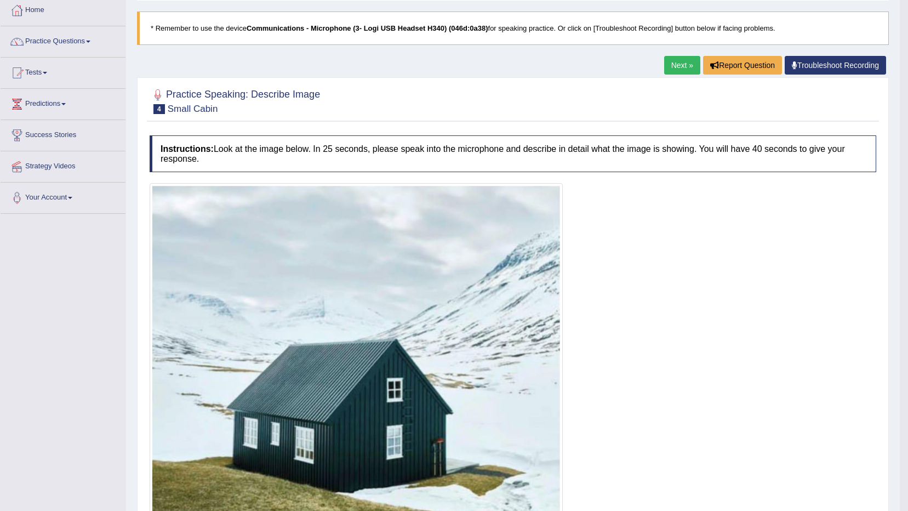
scroll to position [54, 0]
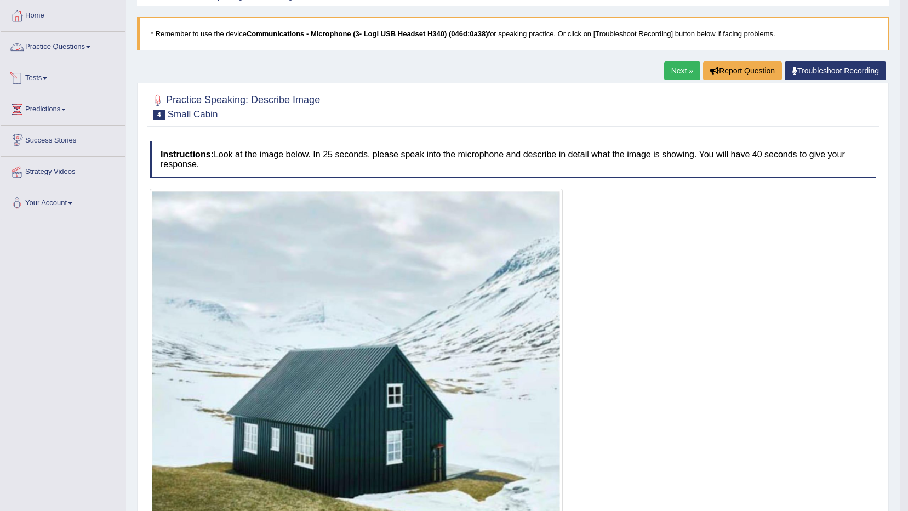
click at [75, 47] on link "Practice Questions" at bounding box center [63, 45] width 125 height 27
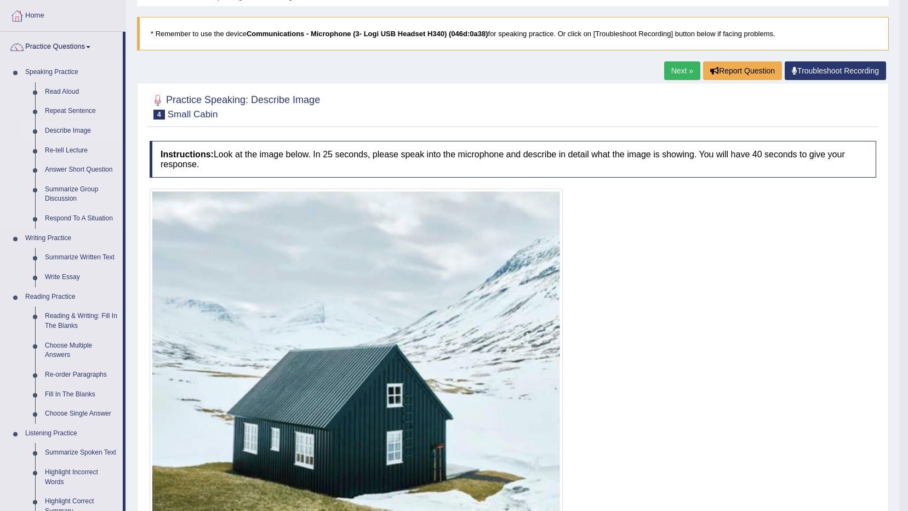
click at [64, 127] on link "Describe Image" at bounding box center [81, 131] width 83 height 20
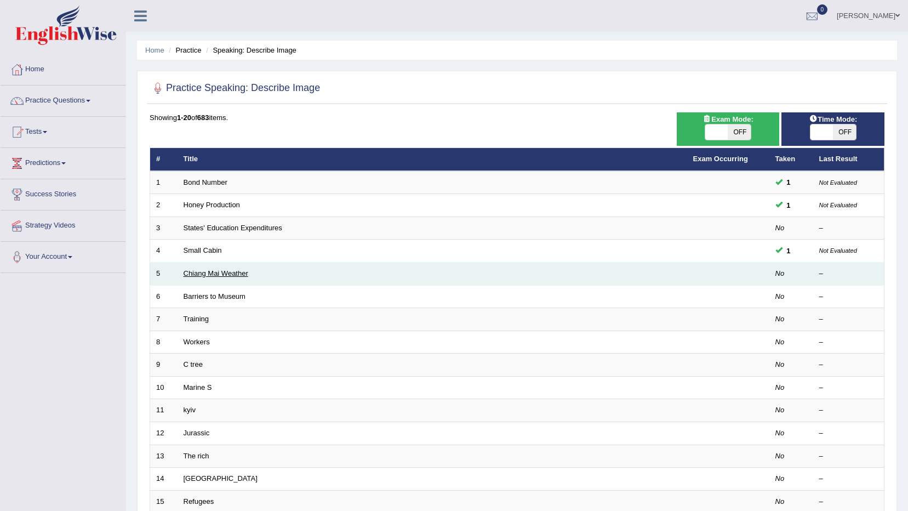
click at [190, 272] on link "Chiang Mai Weather" at bounding box center [215, 273] width 65 height 8
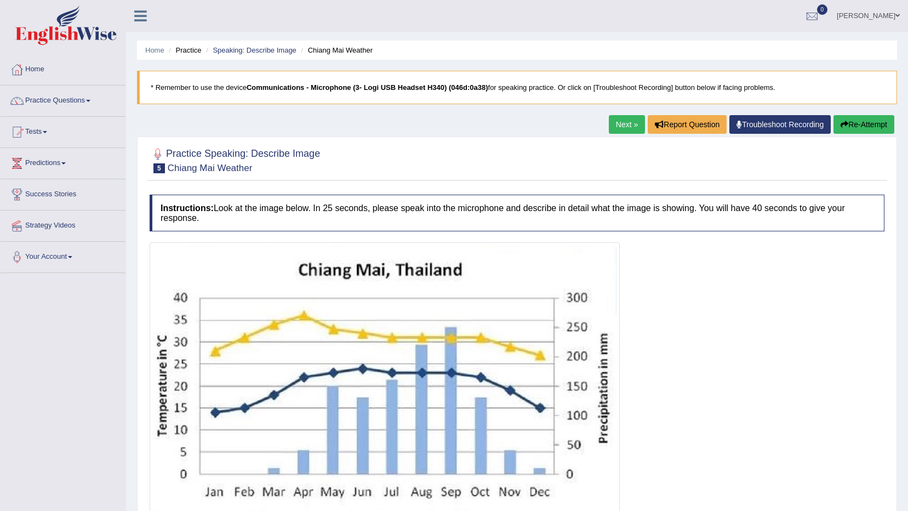
scroll to position [55, 0]
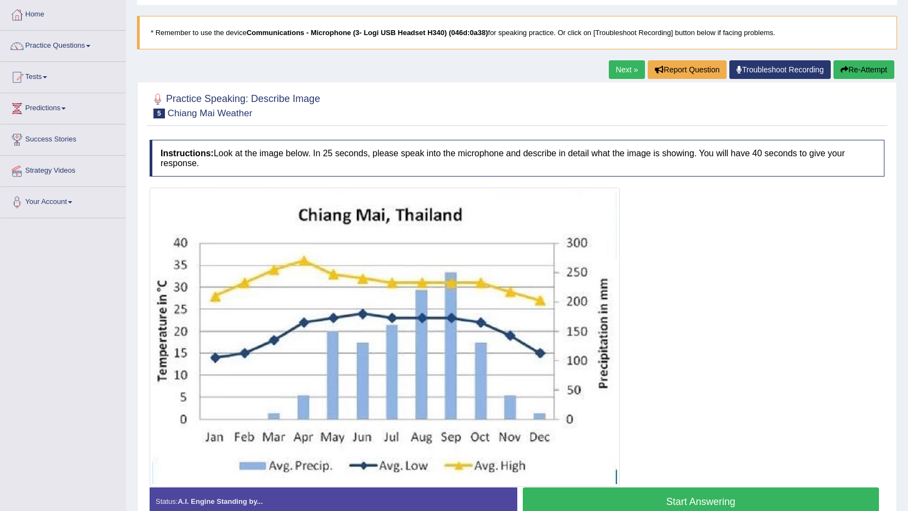
click at [81, 44] on link "Practice Questions" at bounding box center [63, 44] width 125 height 27
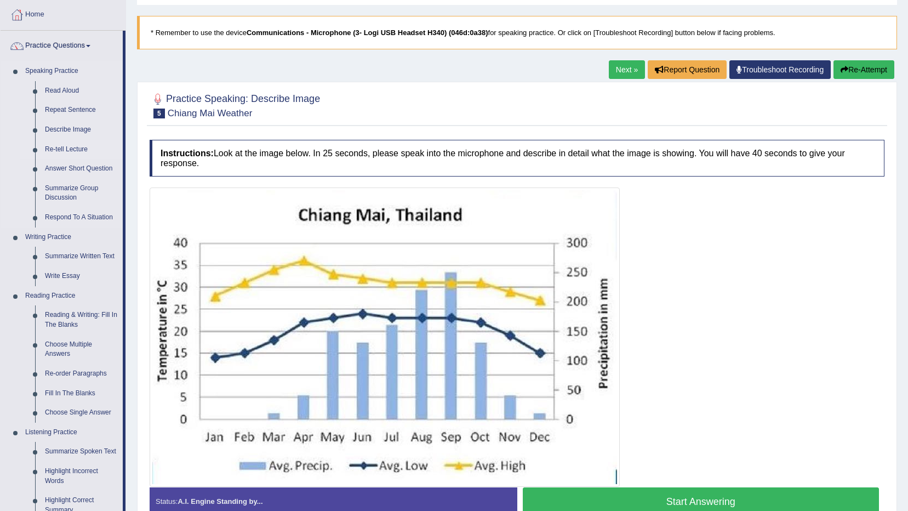
click at [74, 149] on link "Re-tell Lecture" at bounding box center [81, 150] width 83 height 20
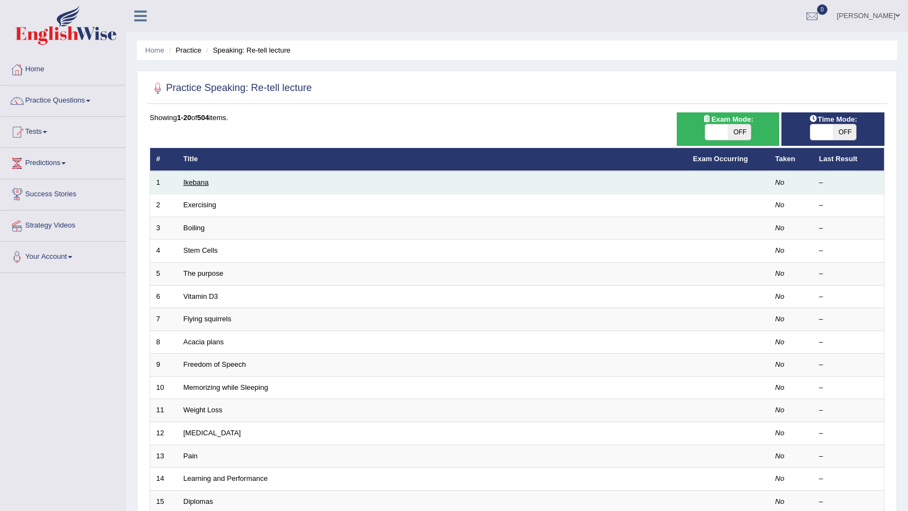
click at [196, 183] on link "Ikebana" at bounding box center [195, 182] width 25 height 8
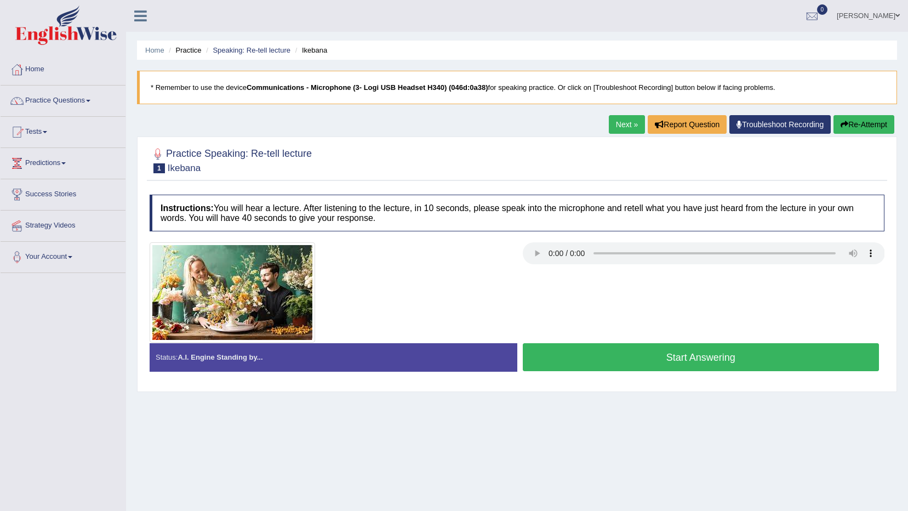
click at [72, 99] on link "Practice Questions" at bounding box center [63, 98] width 125 height 27
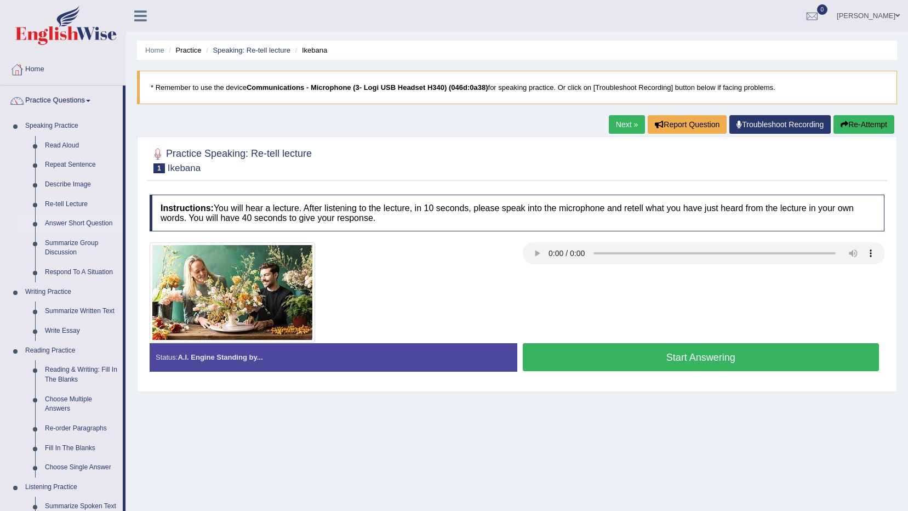
click at [65, 222] on link "Answer Short Question" at bounding box center [81, 224] width 83 height 20
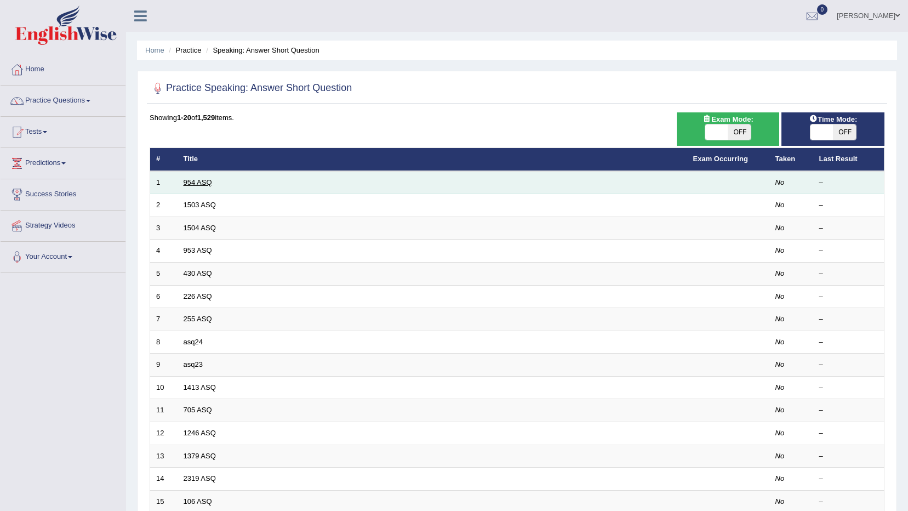
click at [192, 182] on link "954 ASQ" at bounding box center [197, 182] width 28 height 8
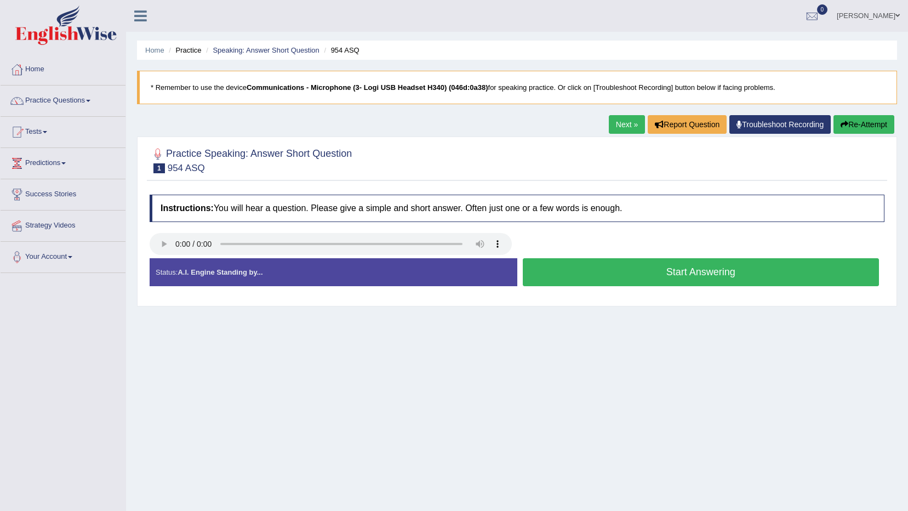
click at [547, 275] on button "Start Answering" at bounding box center [701, 272] width 357 height 28
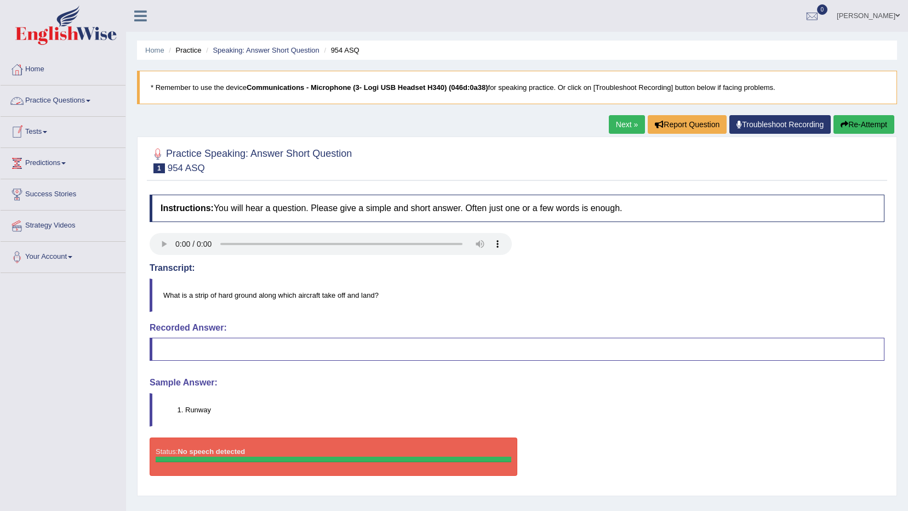
click at [72, 95] on link "Practice Questions" at bounding box center [63, 98] width 125 height 27
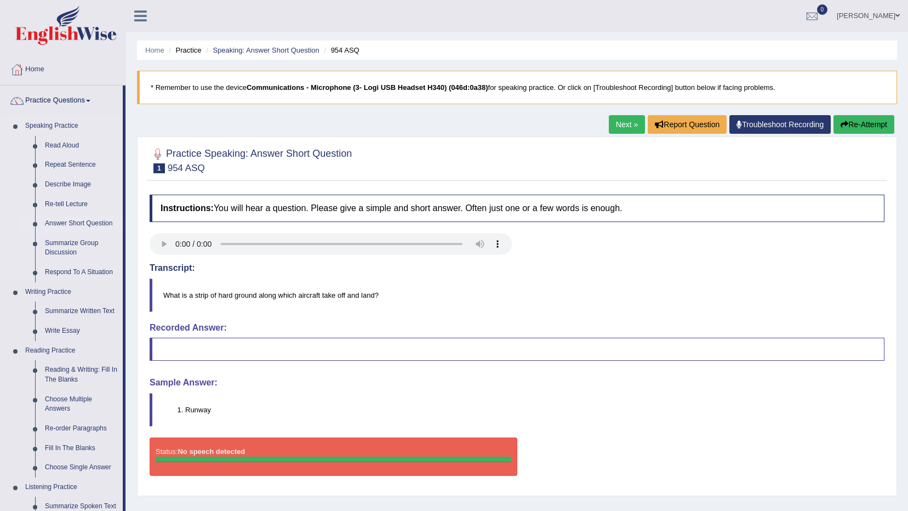
click at [65, 223] on link "Answer Short Question" at bounding box center [81, 224] width 83 height 20
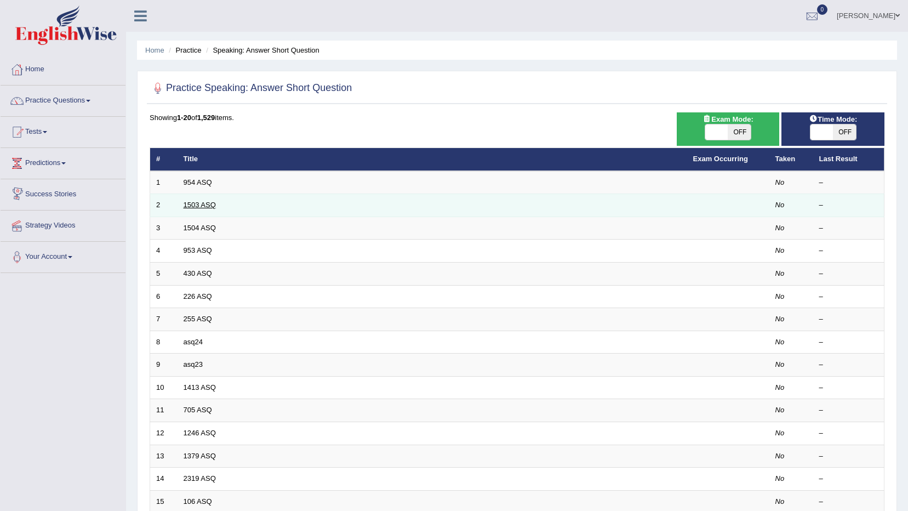
click at [198, 206] on link "1503 ASQ" at bounding box center [199, 204] width 32 height 8
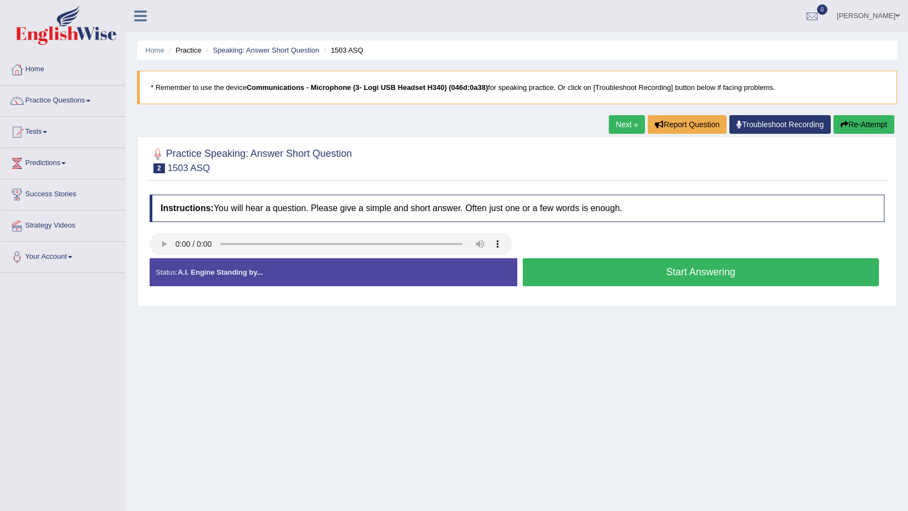
click at [549, 267] on button "Start Answering" at bounding box center [701, 272] width 357 height 28
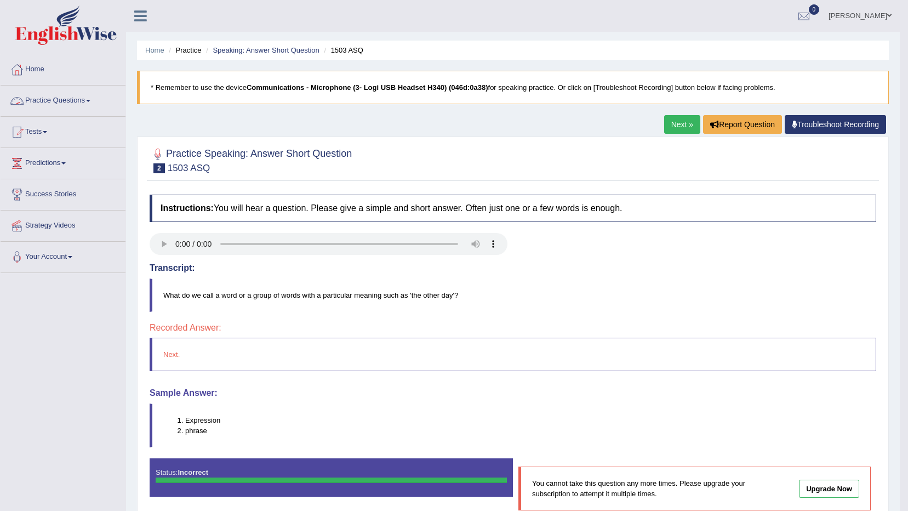
click at [61, 100] on link "Practice Questions" at bounding box center [63, 98] width 125 height 27
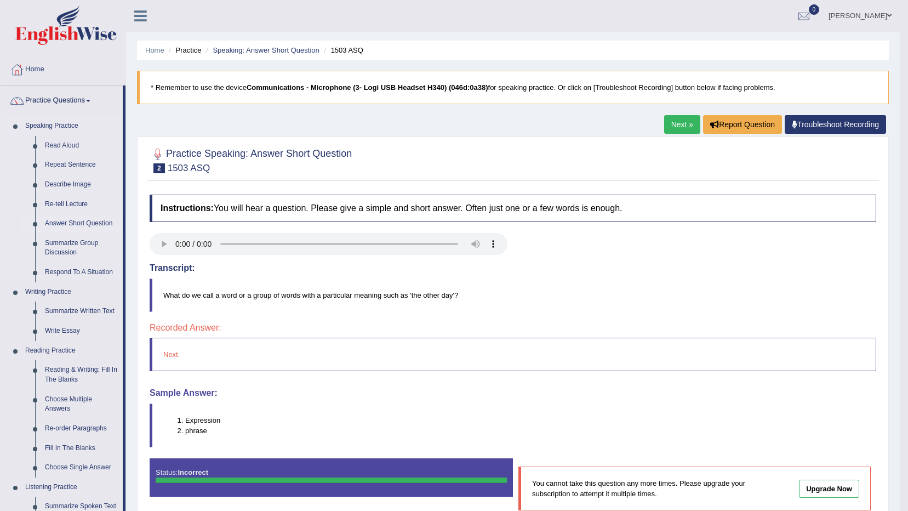
click at [82, 222] on link "Answer Short Question" at bounding box center [81, 224] width 83 height 20
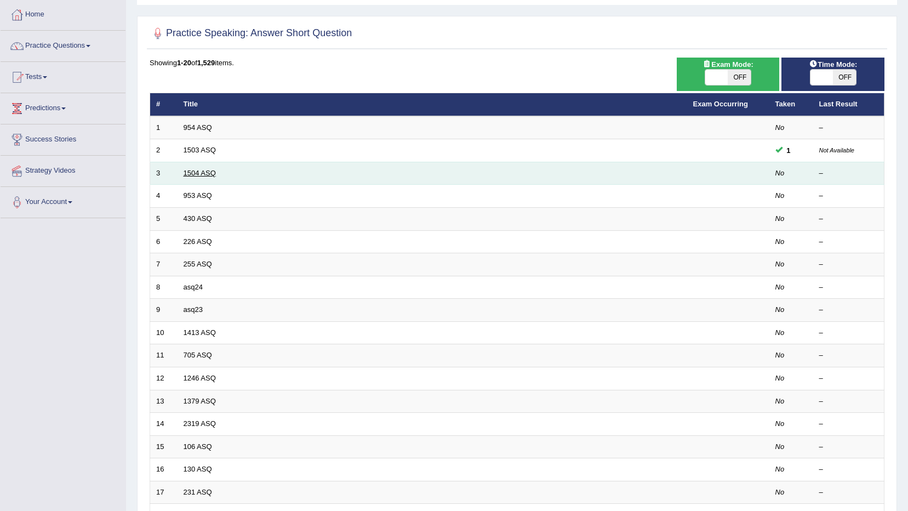
click at [205, 176] on link "1504 ASQ" at bounding box center [199, 173] width 32 height 8
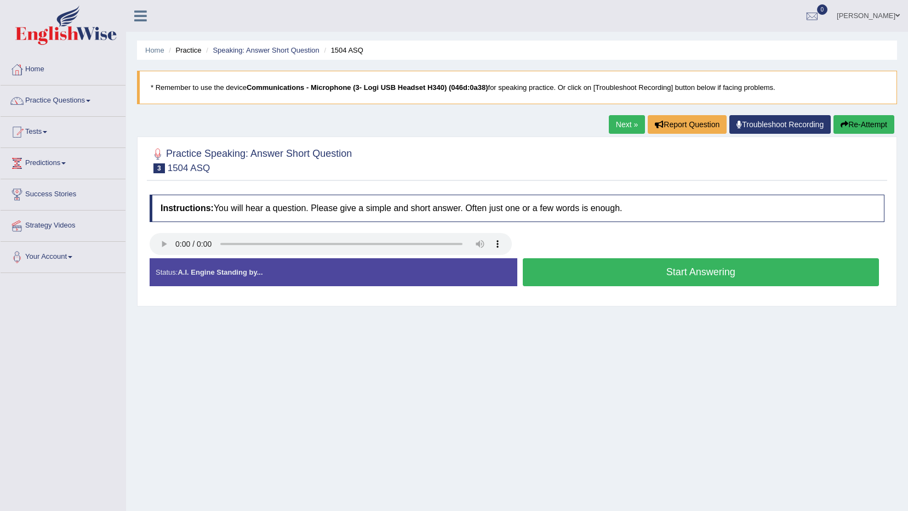
click at [540, 271] on button "Start Answering" at bounding box center [701, 272] width 357 height 28
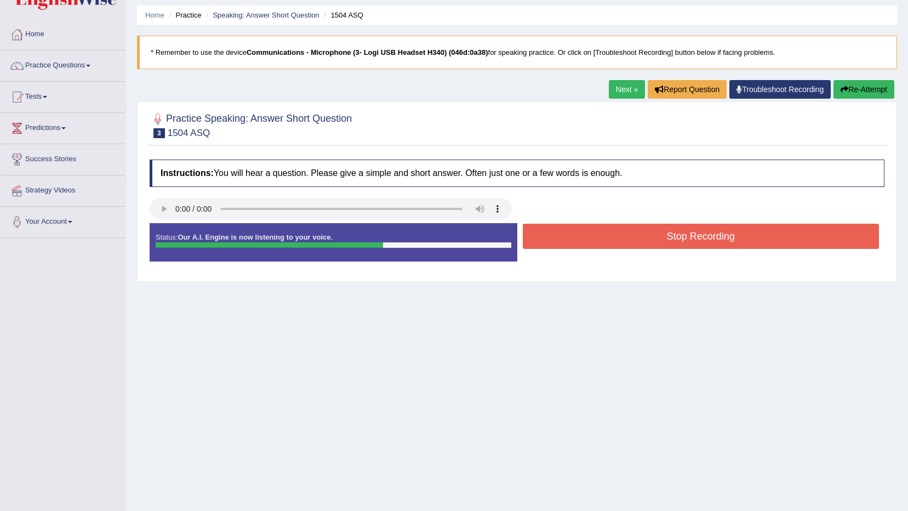
scroll to position [55, 0]
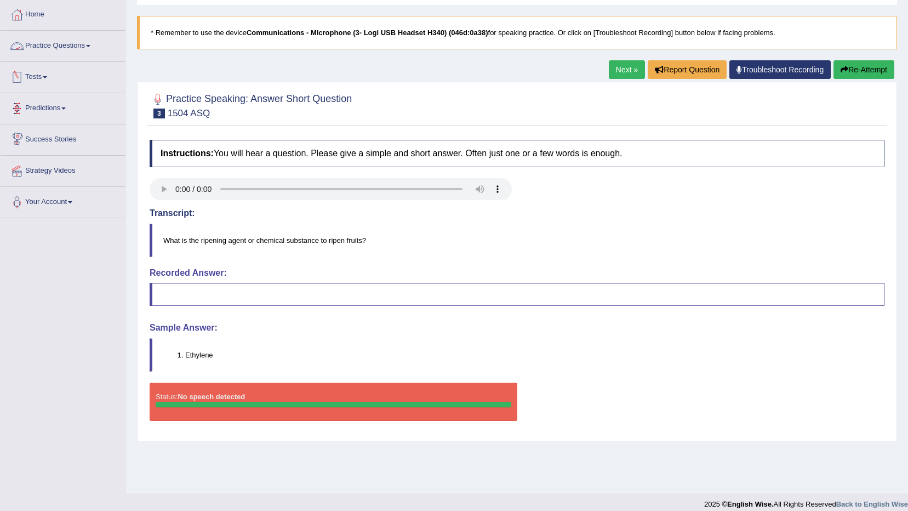
click at [38, 41] on link "Practice Questions" at bounding box center [63, 44] width 125 height 27
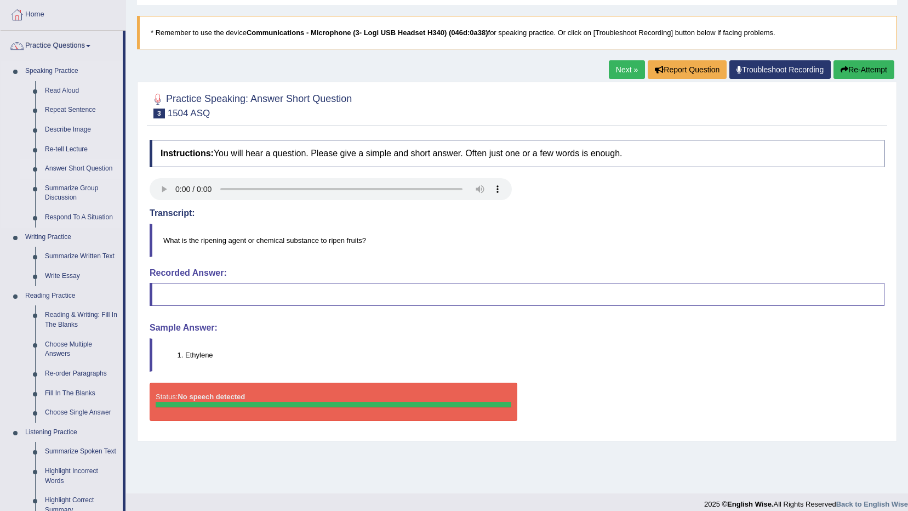
click at [67, 163] on link "Answer Short Question" at bounding box center [81, 169] width 83 height 20
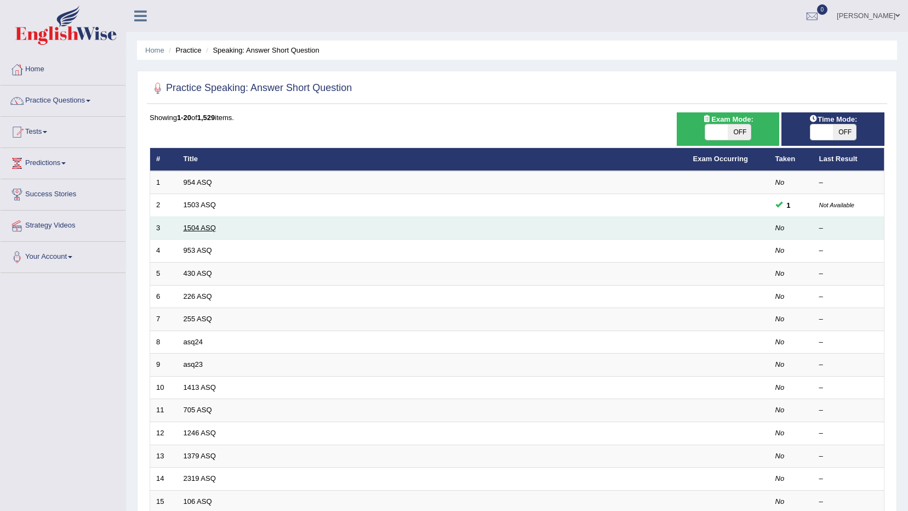
click at [203, 228] on link "1504 ASQ" at bounding box center [199, 227] width 32 height 8
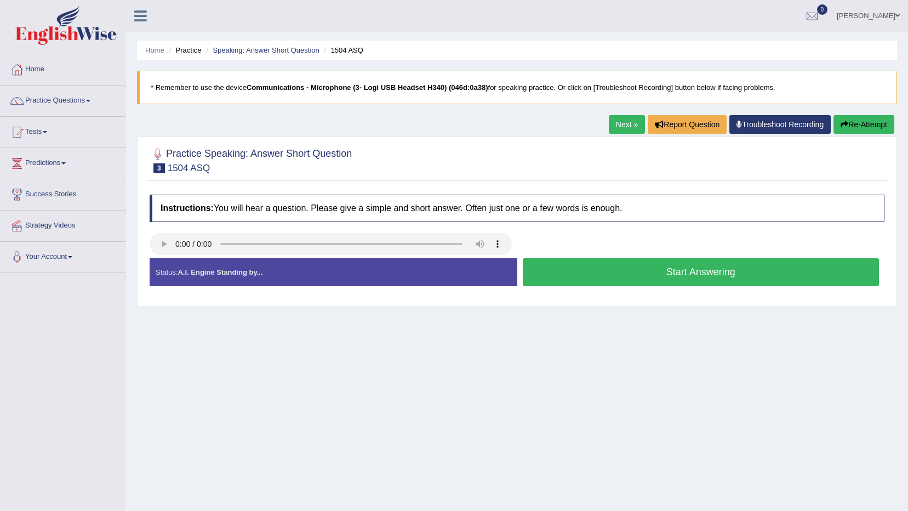
click at [558, 266] on button "Start Answering" at bounding box center [701, 272] width 357 height 28
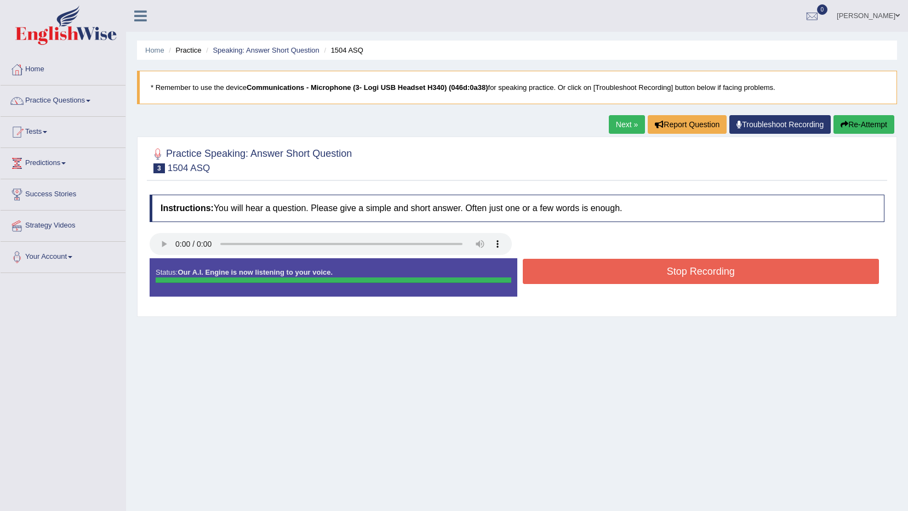
click at [550, 263] on button "Stop Recording" at bounding box center [701, 271] width 357 height 25
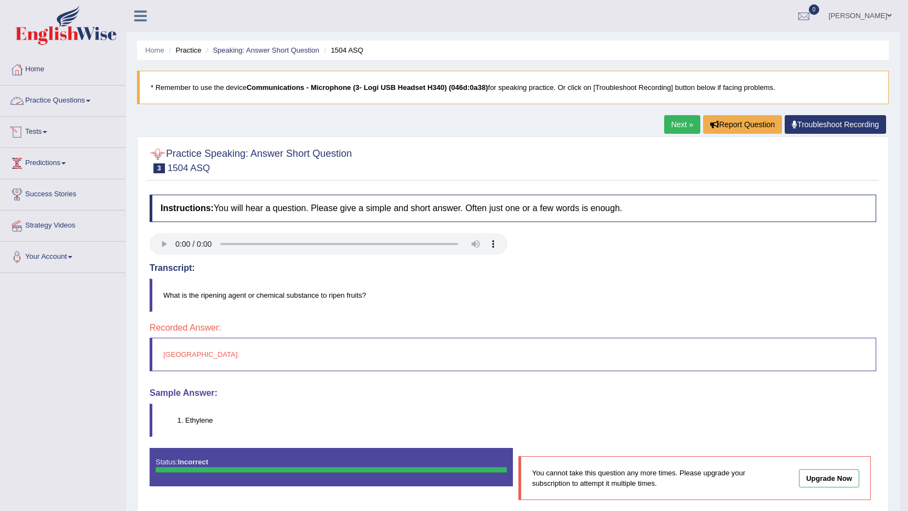
click at [54, 100] on link "Practice Questions" at bounding box center [63, 98] width 125 height 27
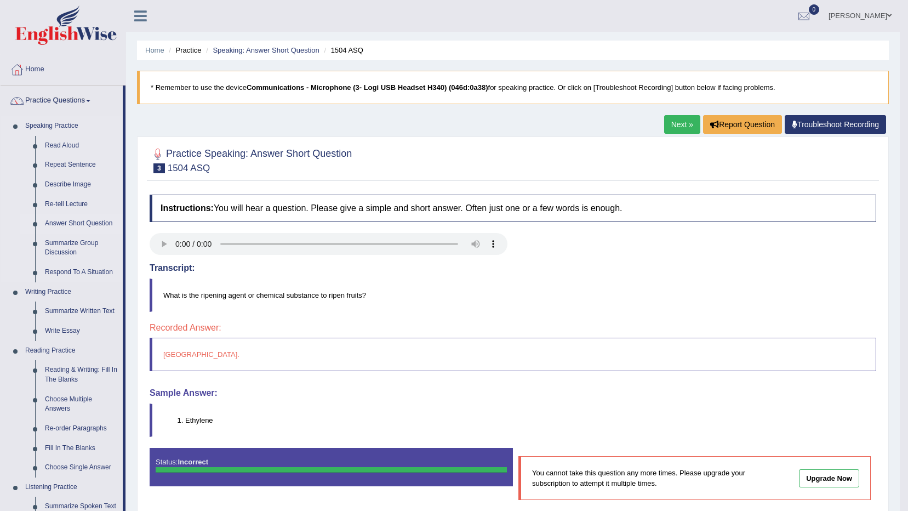
click at [82, 220] on link "Answer Short Question" at bounding box center [81, 224] width 83 height 20
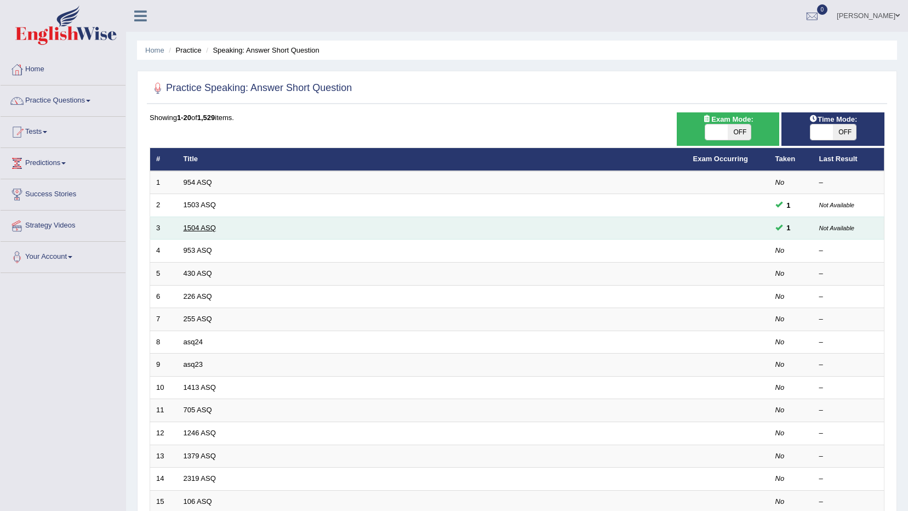
click at [193, 231] on link "1504 ASQ" at bounding box center [199, 227] width 32 height 8
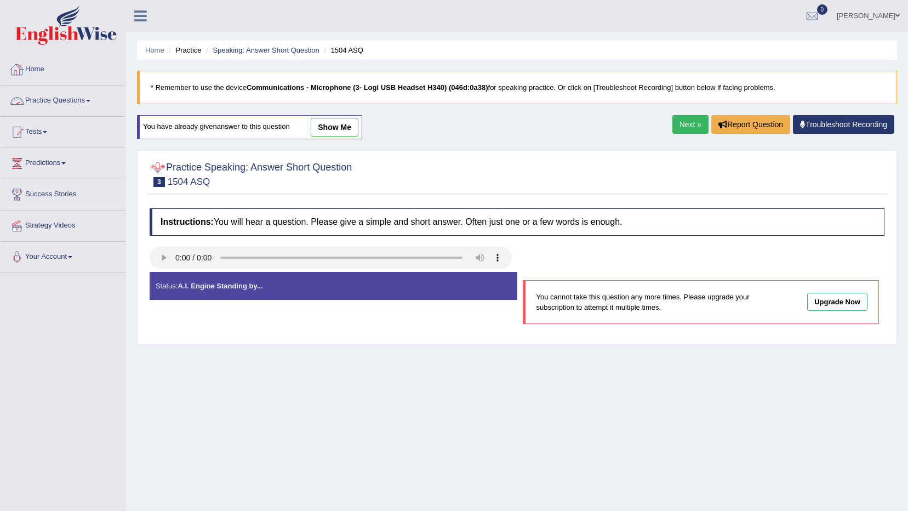
click at [76, 96] on link "Practice Questions" at bounding box center [63, 98] width 125 height 27
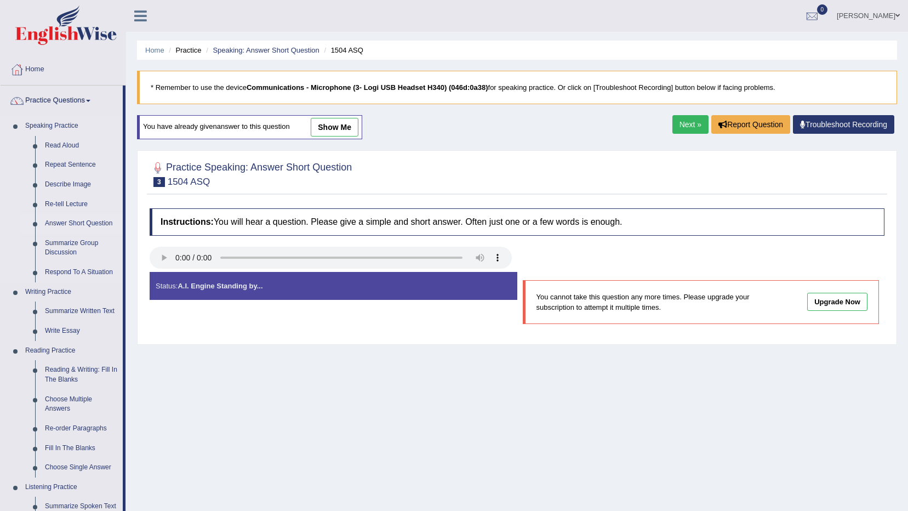
click at [63, 221] on link "Answer Short Question" at bounding box center [81, 224] width 83 height 20
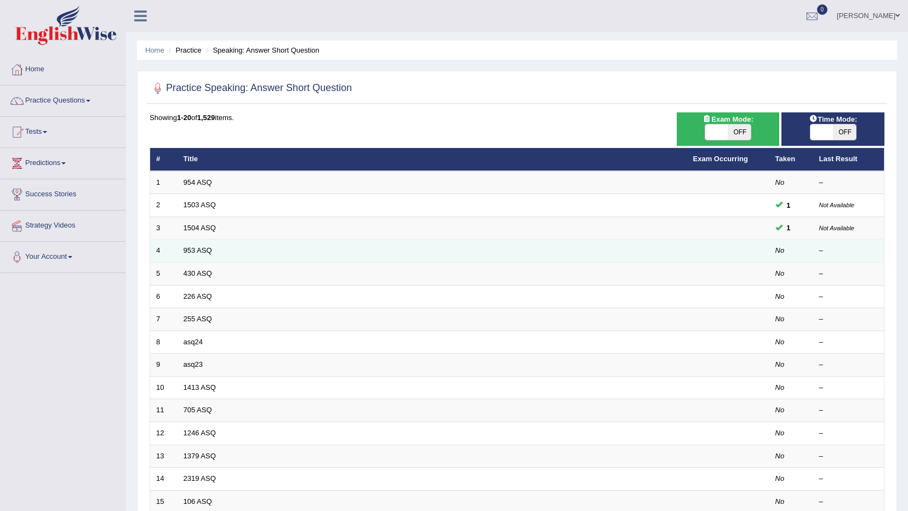
click at [206, 244] on td "953 ASQ" at bounding box center [431, 250] width 509 height 23
click at [196, 249] on link "953 ASQ" at bounding box center [197, 250] width 28 height 8
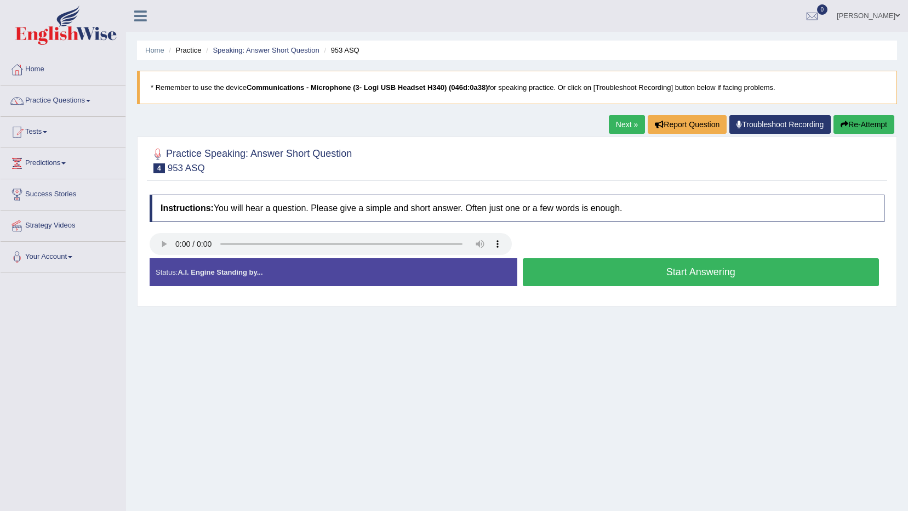
click at [570, 274] on button "Start Answering" at bounding box center [701, 272] width 357 height 28
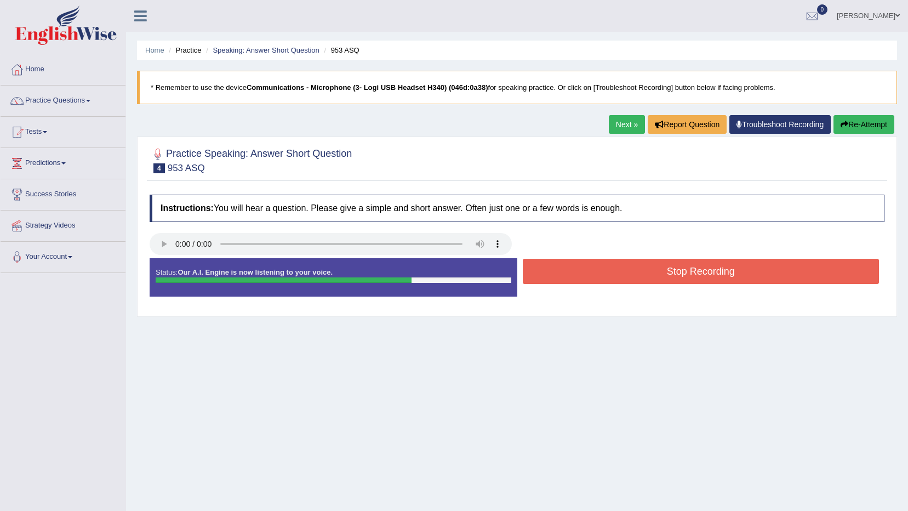
click at [571, 271] on button "Stop Recording" at bounding box center [701, 271] width 357 height 25
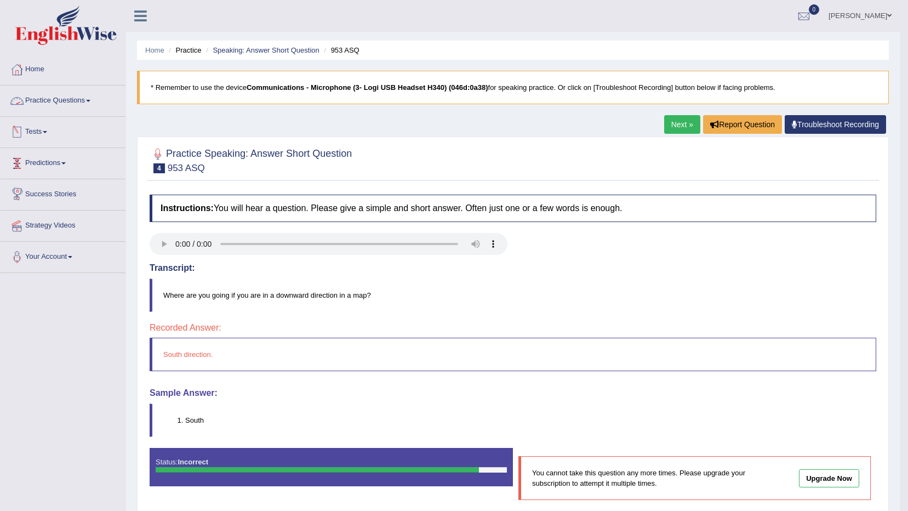
click at [73, 100] on link "Practice Questions" at bounding box center [63, 98] width 125 height 27
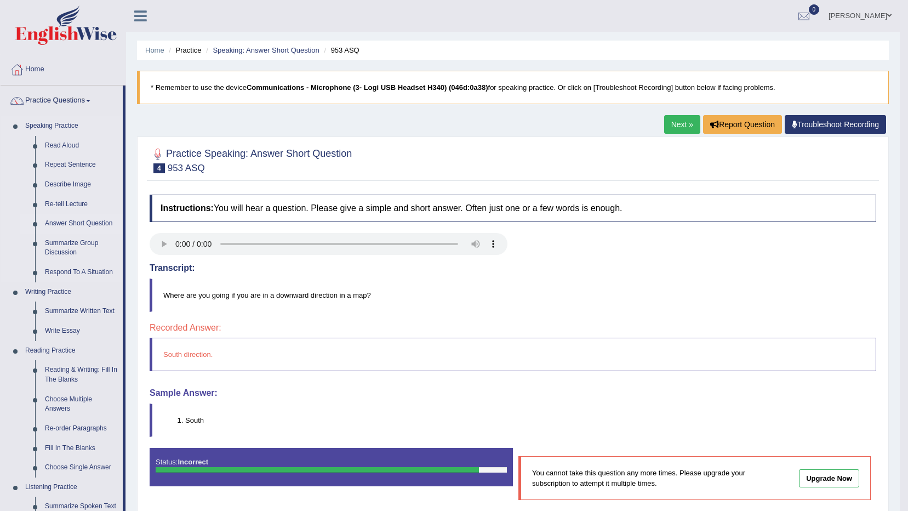
click at [83, 222] on link "Answer Short Question" at bounding box center [81, 224] width 83 height 20
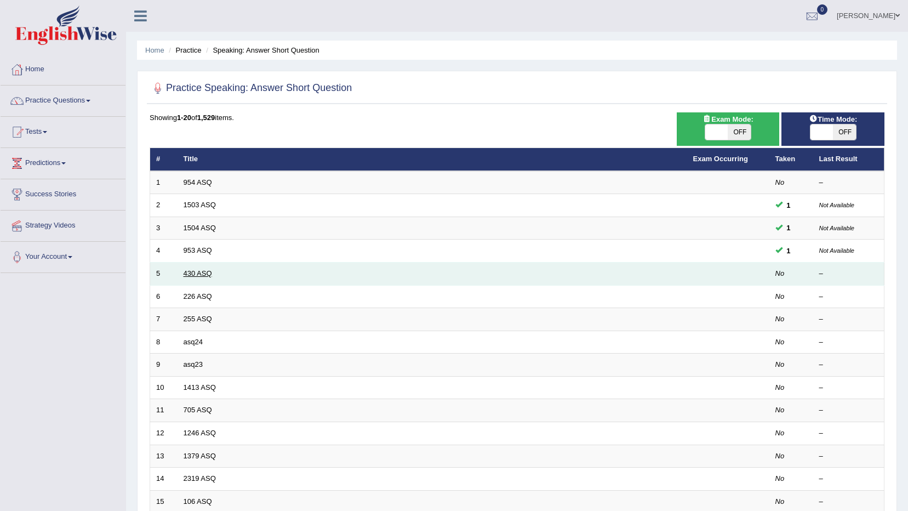
click at [188, 271] on link "430 ASQ" at bounding box center [197, 273] width 28 height 8
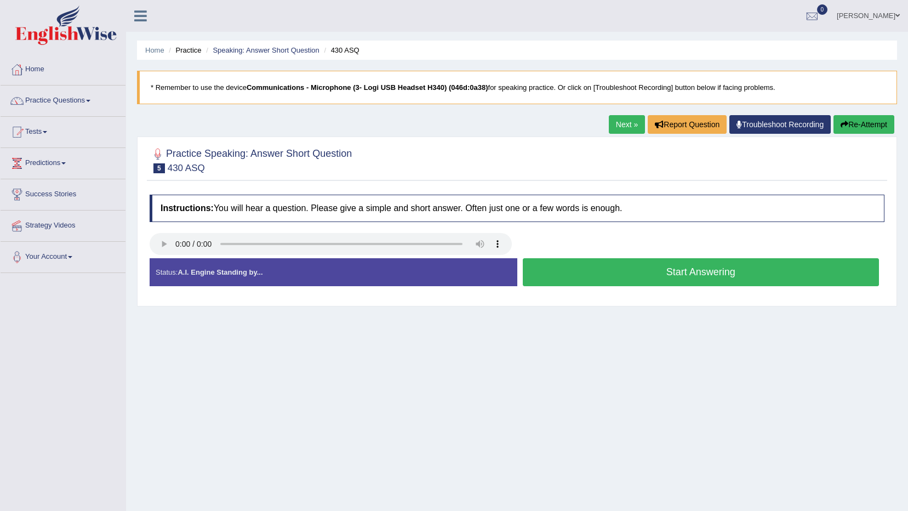
click at [553, 265] on button "Start Answering" at bounding box center [701, 272] width 357 height 28
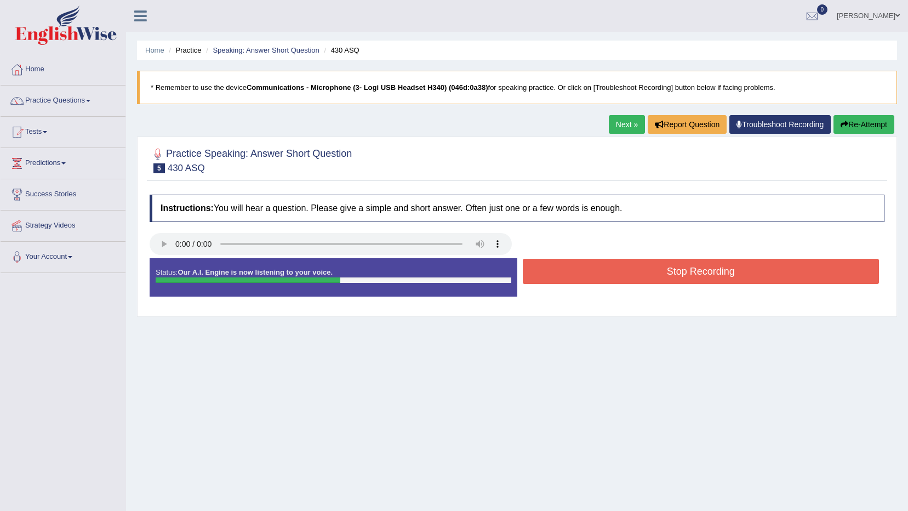
click at [546, 270] on button "Stop Recording" at bounding box center [701, 271] width 357 height 25
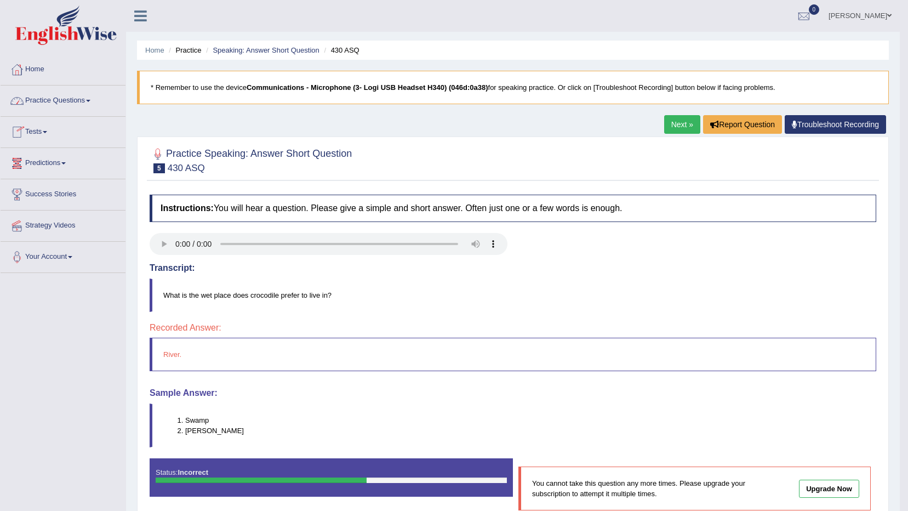
click at [73, 100] on link "Practice Questions" at bounding box center [63, 98] width 125 height 27
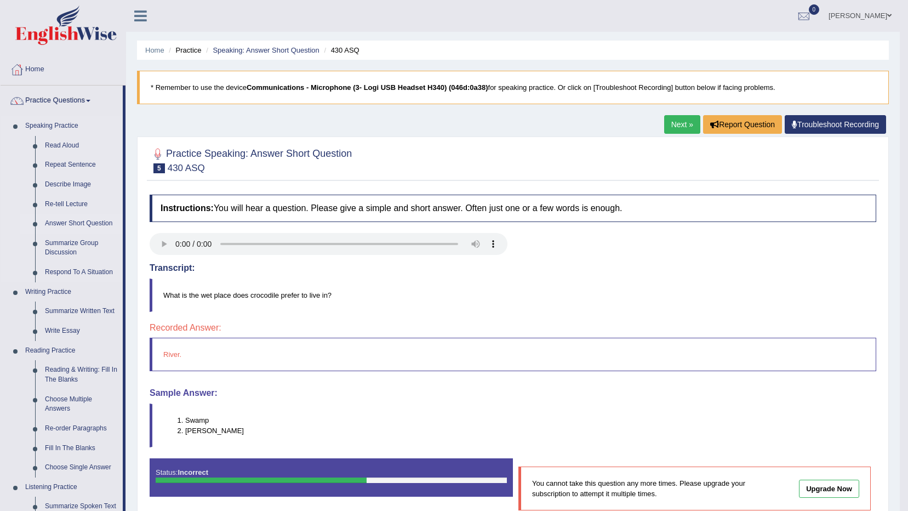
click at [85, 220] on link "Answer Short Question" at bounding box center [81, 224] width 83 height 20
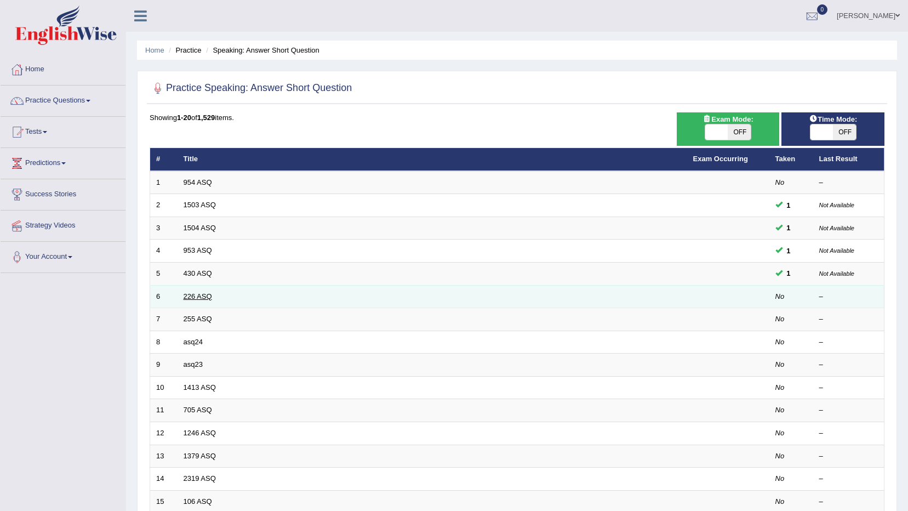
click at [202, 296] on link "226 ASQ" at bounding box center [197, 296] width 28 height 8
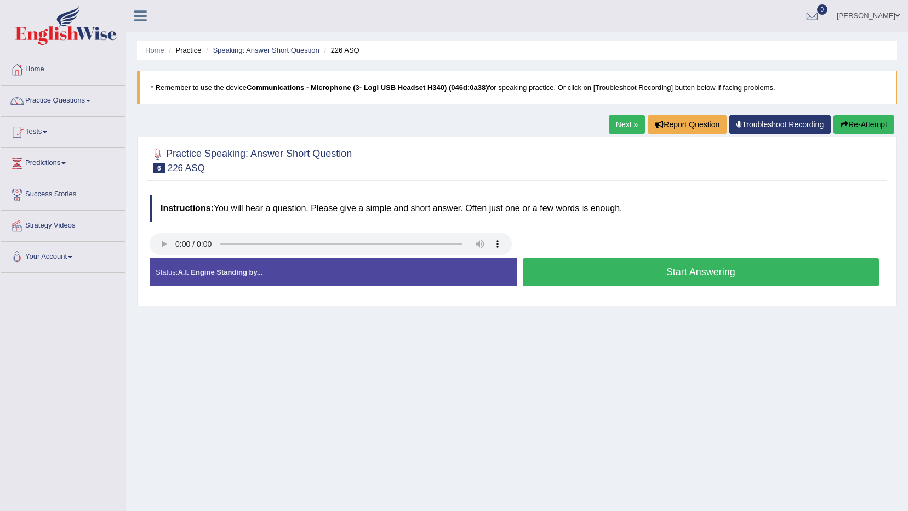
click at [587, 270] on button "Start Answering" at bounding box center [701, 272] width 357 height 28
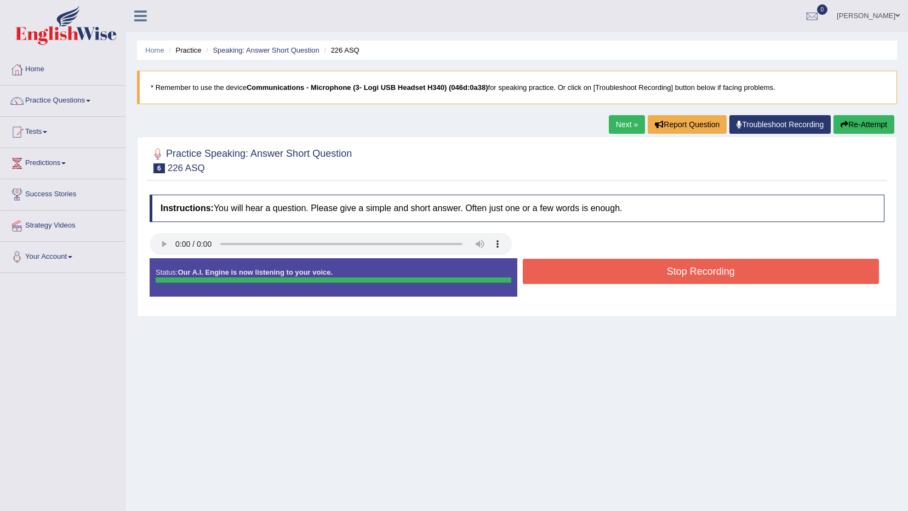
click at [580, 275] on div "Instructions: You will hear a question. Please give a simple and short answer. …" at bounding box center [517, 250] width 740 height 122
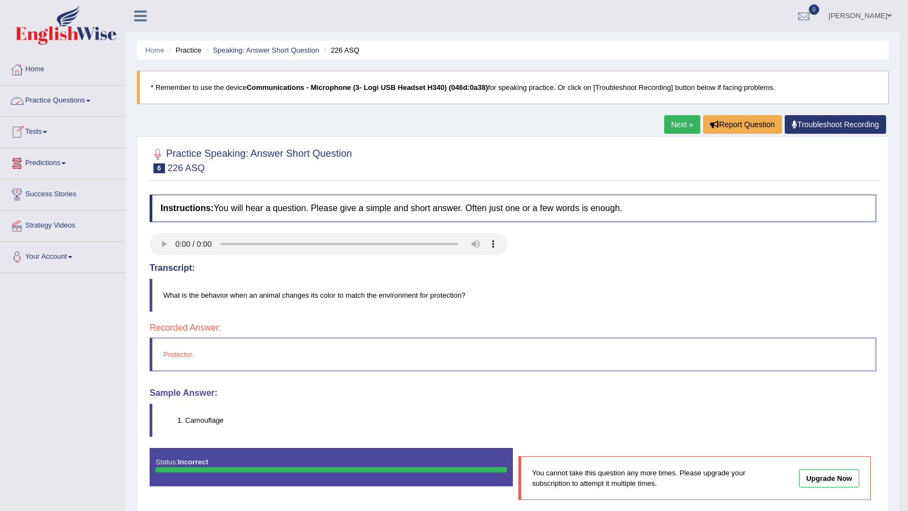
click at [40, 99] on link "Practice Questions" at bounding box center [63, 98] width 125 height 27
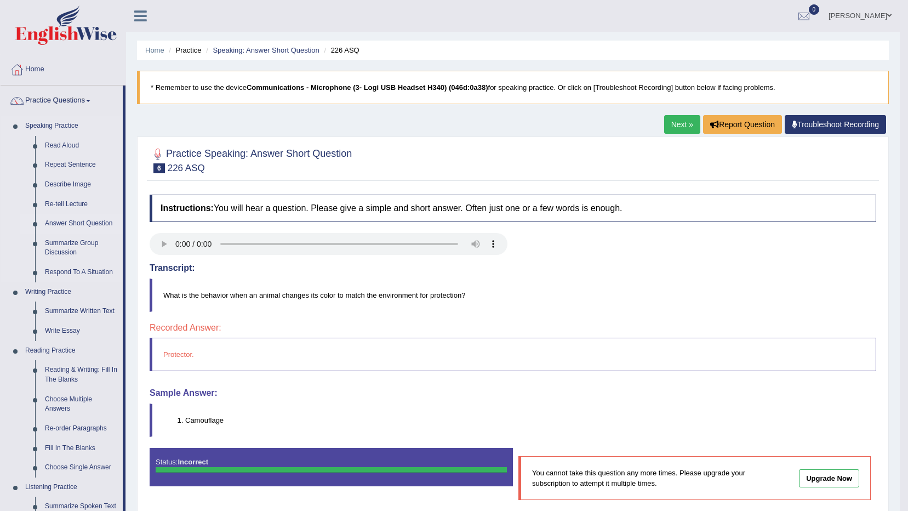
click at [81, 221] on link "Answer Short Question" at bounding box center [81, 224] width 83 height 20
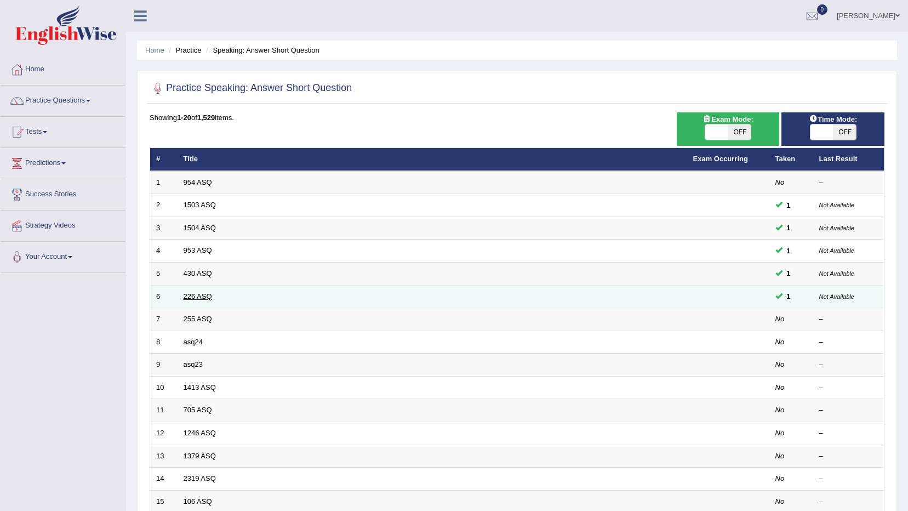
click at [192, 296] on link "226 ASQ" at bounding box center [197, 296] width 28 height 8
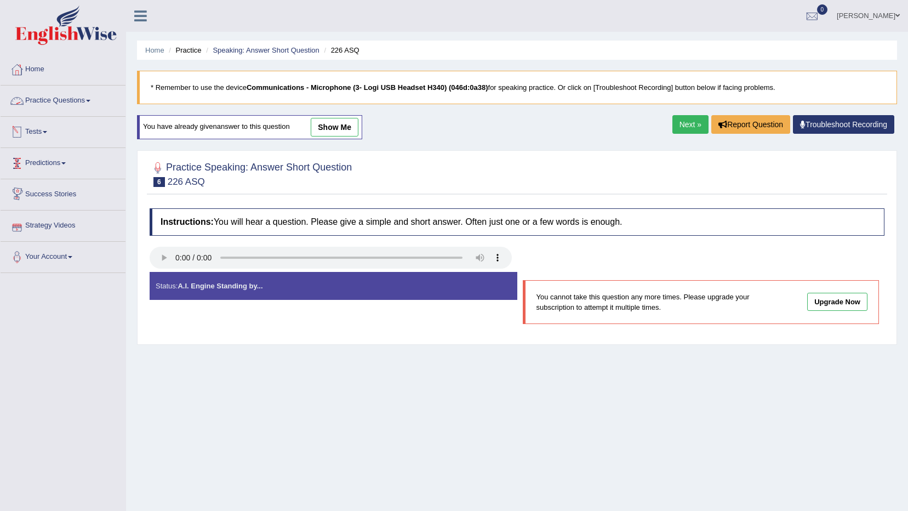
click at [63, 101] on link "Practice Questions" at bounding box center [63, 98] width 125 height 27
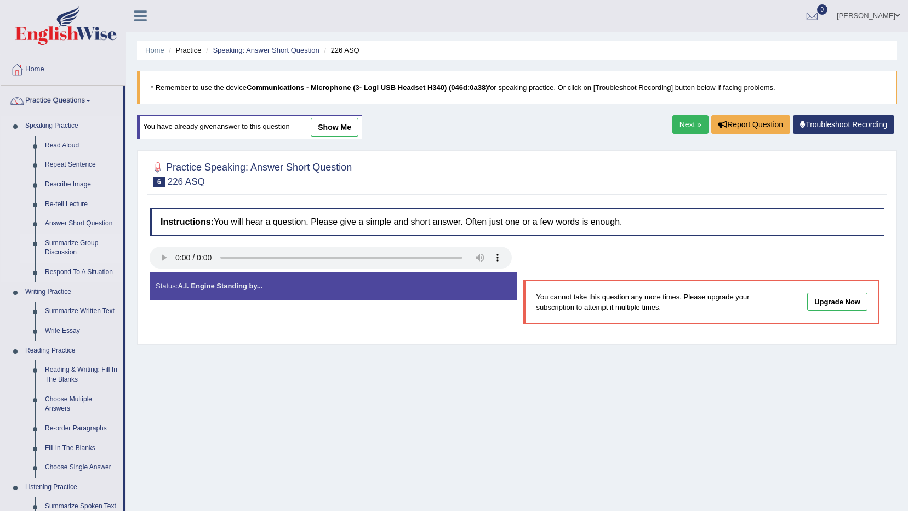
click at [72, 245] on link "Summarize Group Discussion" at bounding box center [81, 247] width 83 height 29
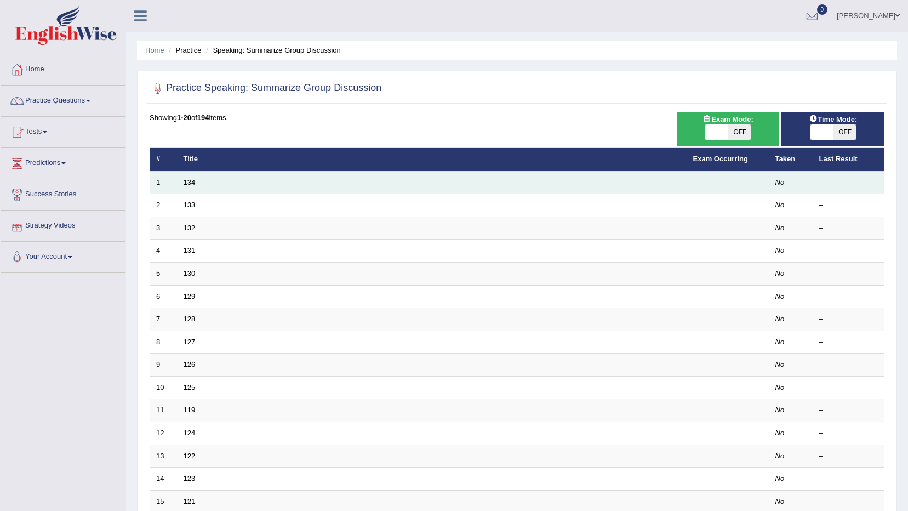
click at [196, 182] on td "134" at bounding box center [431, 182] width 509 height 23
click at [184, 182] on link "134" at bounding box center [189, 182] width 12 height 8
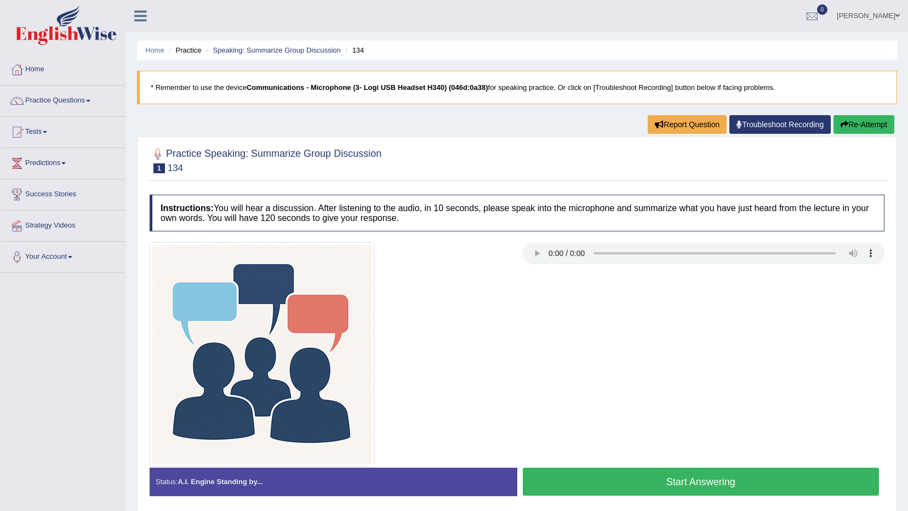
click at [628, 485] on button "Start Answering" at bounding box center [701, 481] width 357 height 28
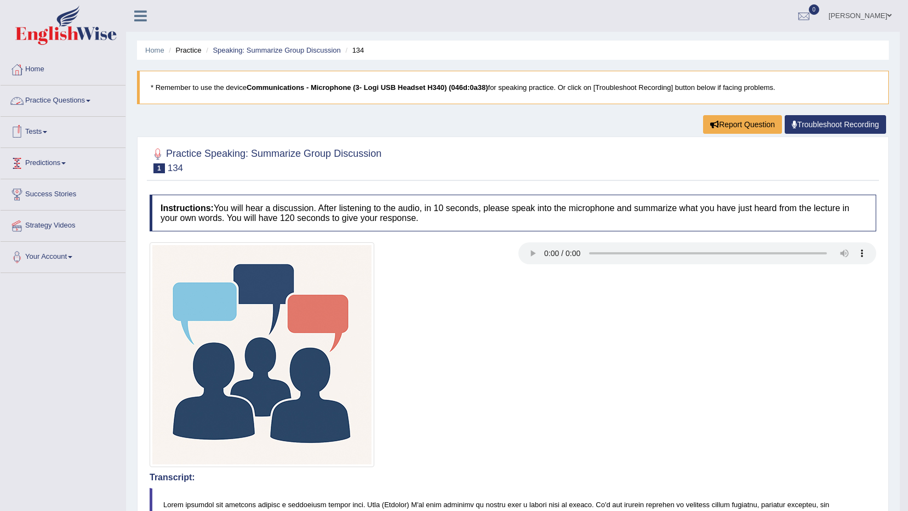
click at [79, 97] on link "Practice Questions" at bounding box center [63, 98] width 125 height 27
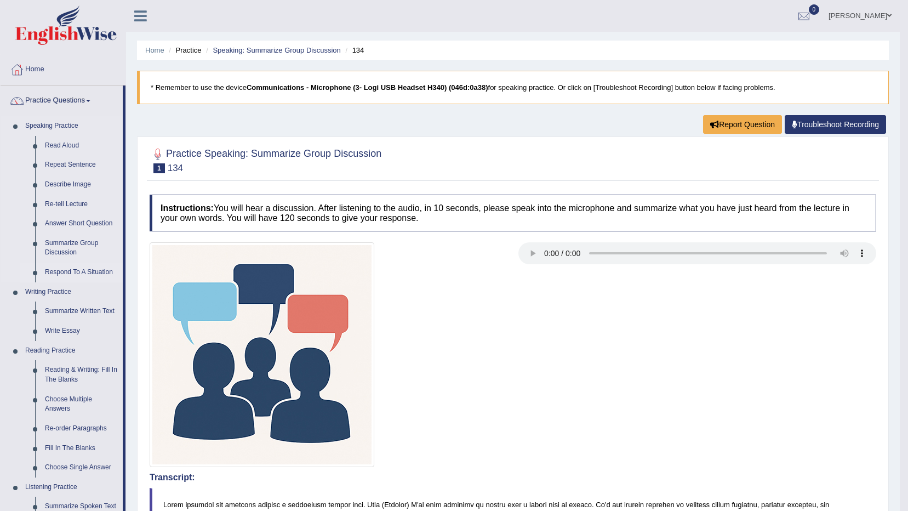
click at [81, 271] on link "Respond To A Situation" at bounding box center [81, 272] width 83 height 20
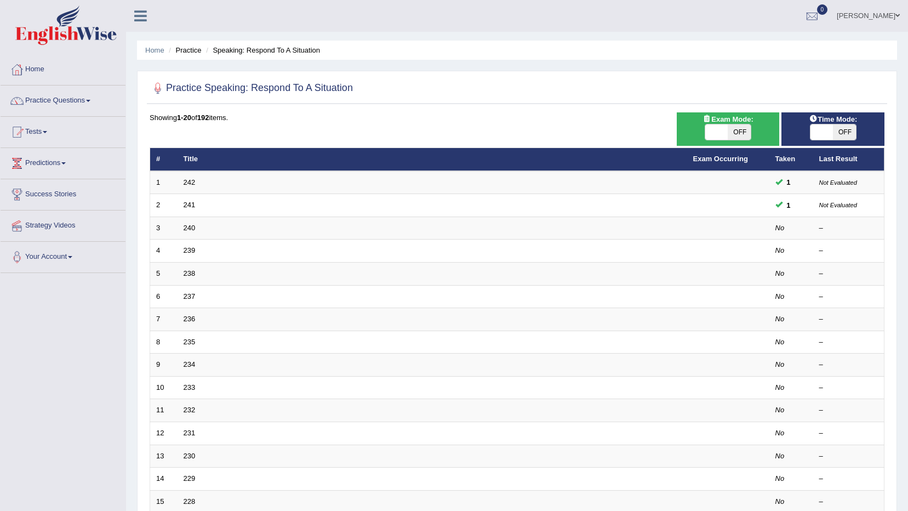
click at [183, 230] on link "240" at bounding box center [189, 227] width 12 height 8
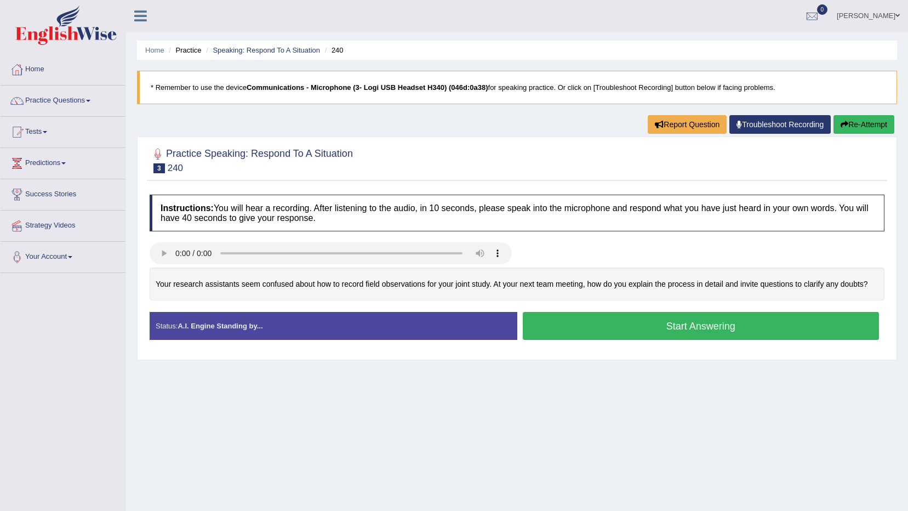
click at [645, 329] on button "Start Answering" at bounding box center [701, 326] width 357 height 28
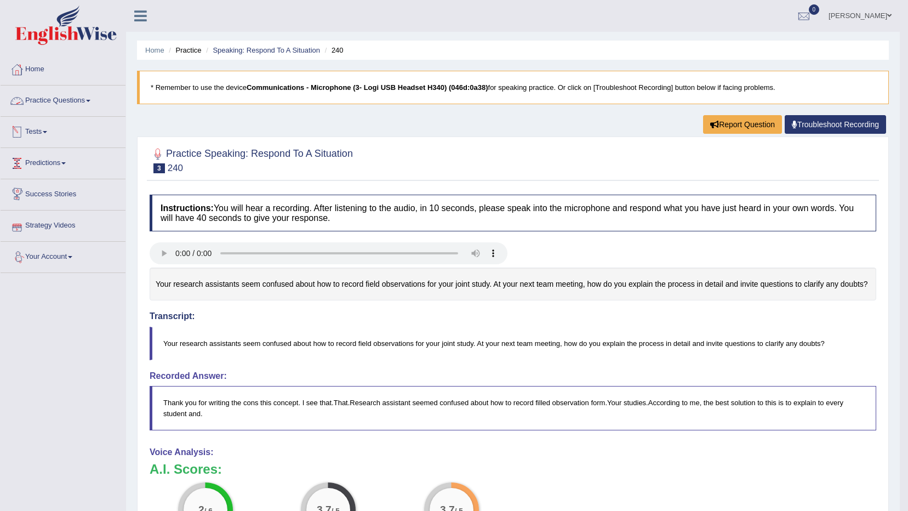
click at [89, 100] on span at bounding box center [88, 101] width 4 height 2
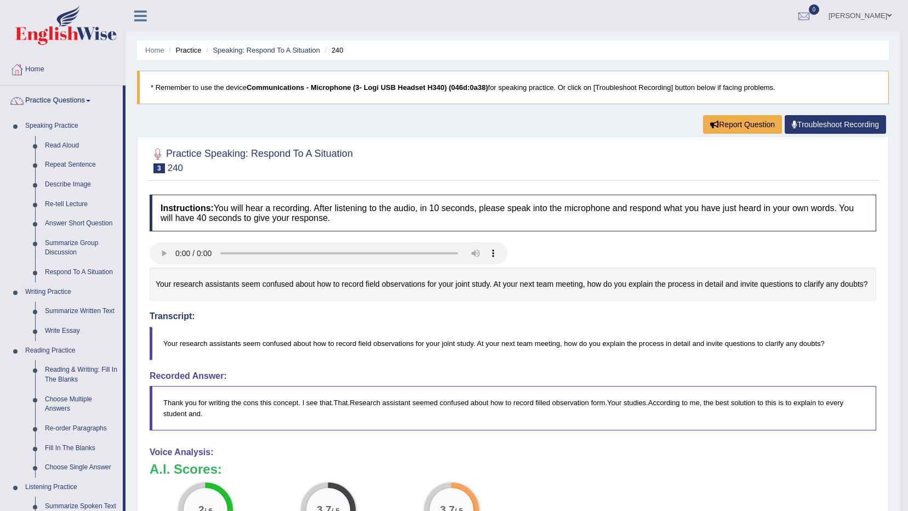
click at [62, 268] on link "Respond To A Situation" at bounding box center [81, 272] width 83 height 20
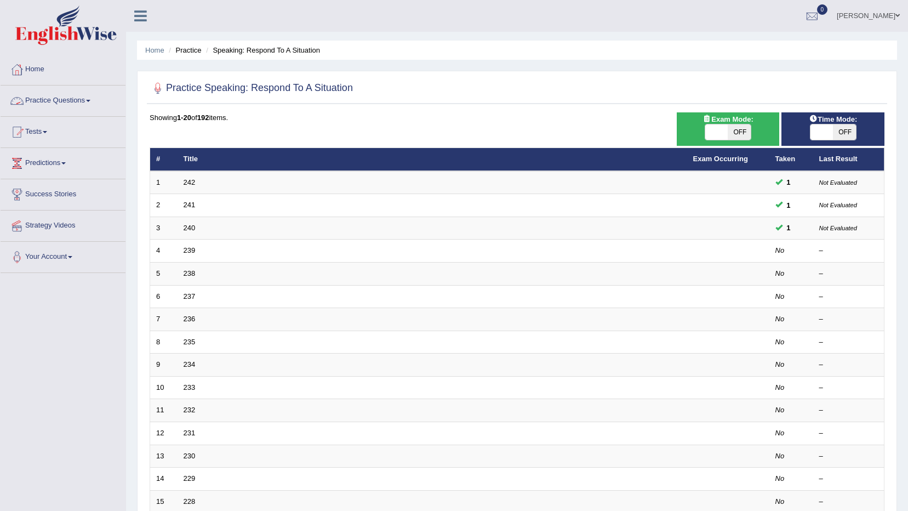
click at [84, 97] on link "Practice Questions" at bounding box center [63, 98] width 125 height 27
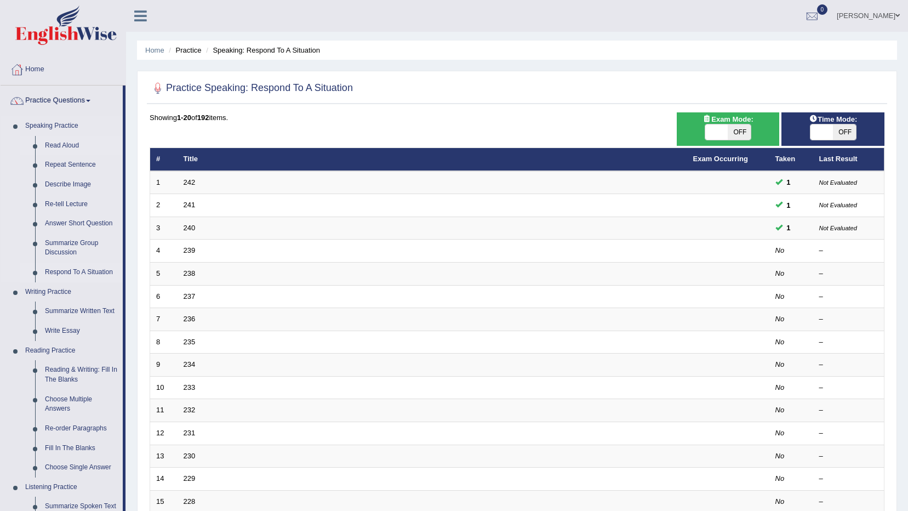
click at [66, 145] on link "Read Aloud" at bounding box center [81, 146] width 83 height 20
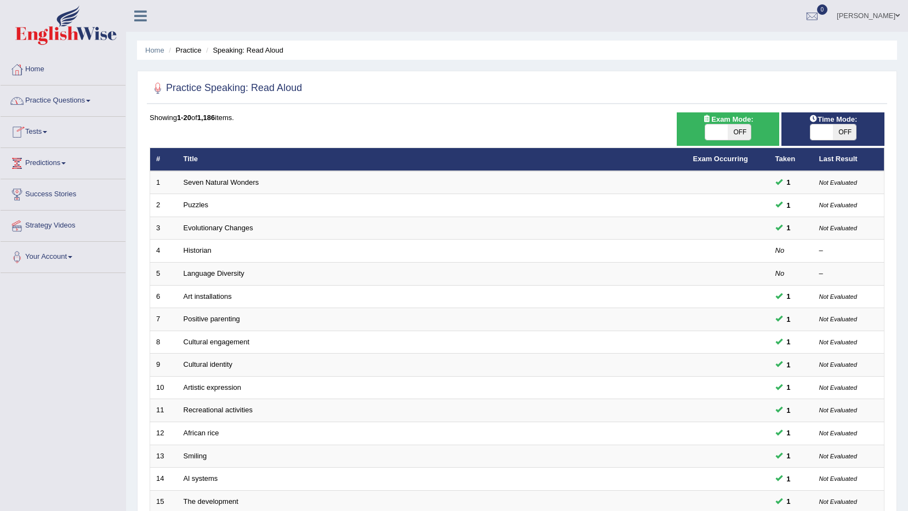
click at [82, 99] on link "Practice Questions" at bounding box center [63, 98] width 125 height 27
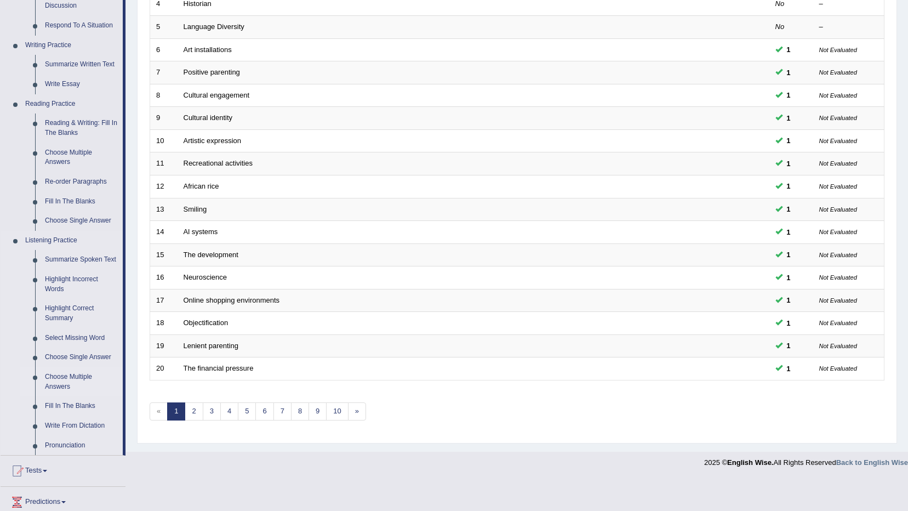
scroll to position [348, 0]
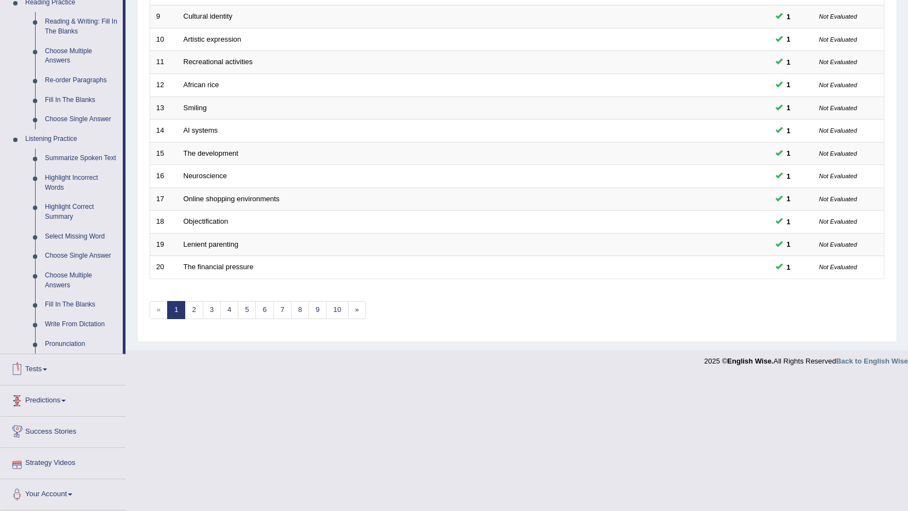
click at [58, 461] on link "Strategy Videos" at bounding box center [63, 461] width 125 height 27
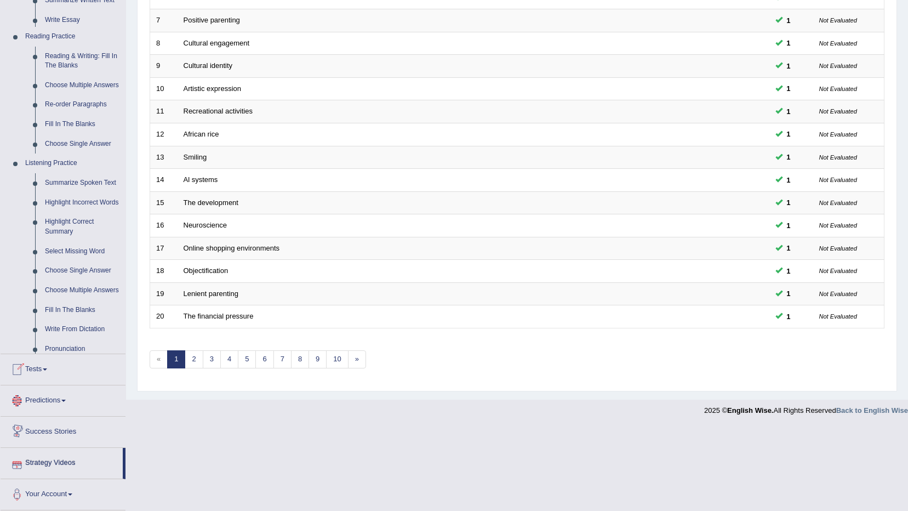
scroll to position [215, 0]
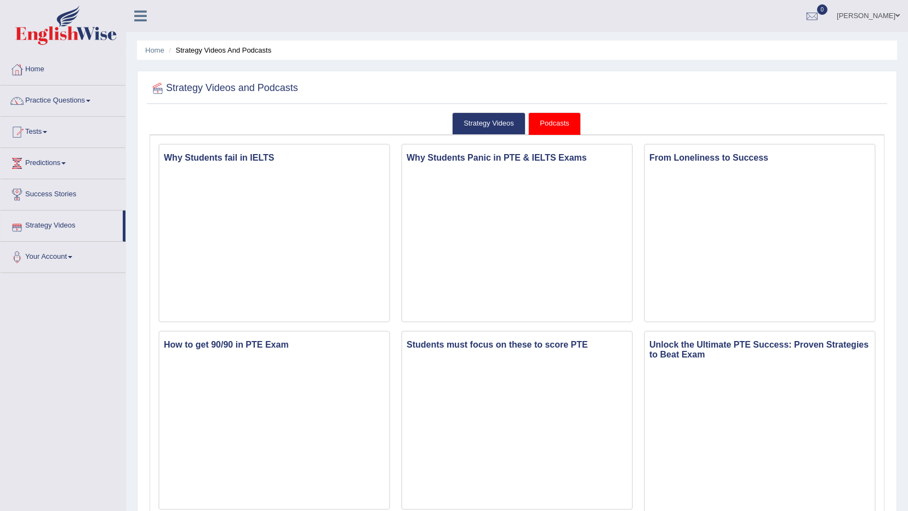
click at [67, 228] on link "Strategy Videos" at bounding box center [62, 223] width 122 height 27
click at [71, 99] on link "Practice Questions" at bounding box center [63, 98] width 125 height 27
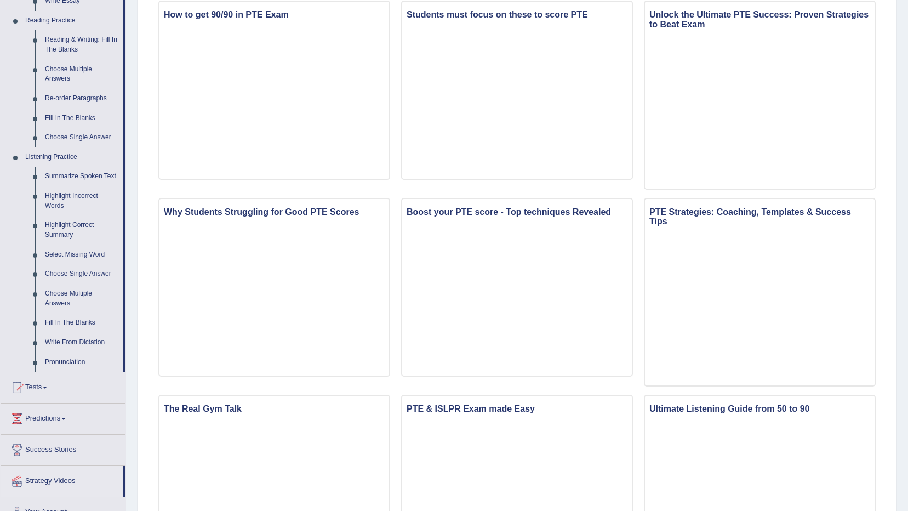
scroll to position [329, 0]
